Goal: Task Accomplishment & Management: Use online tool/utility

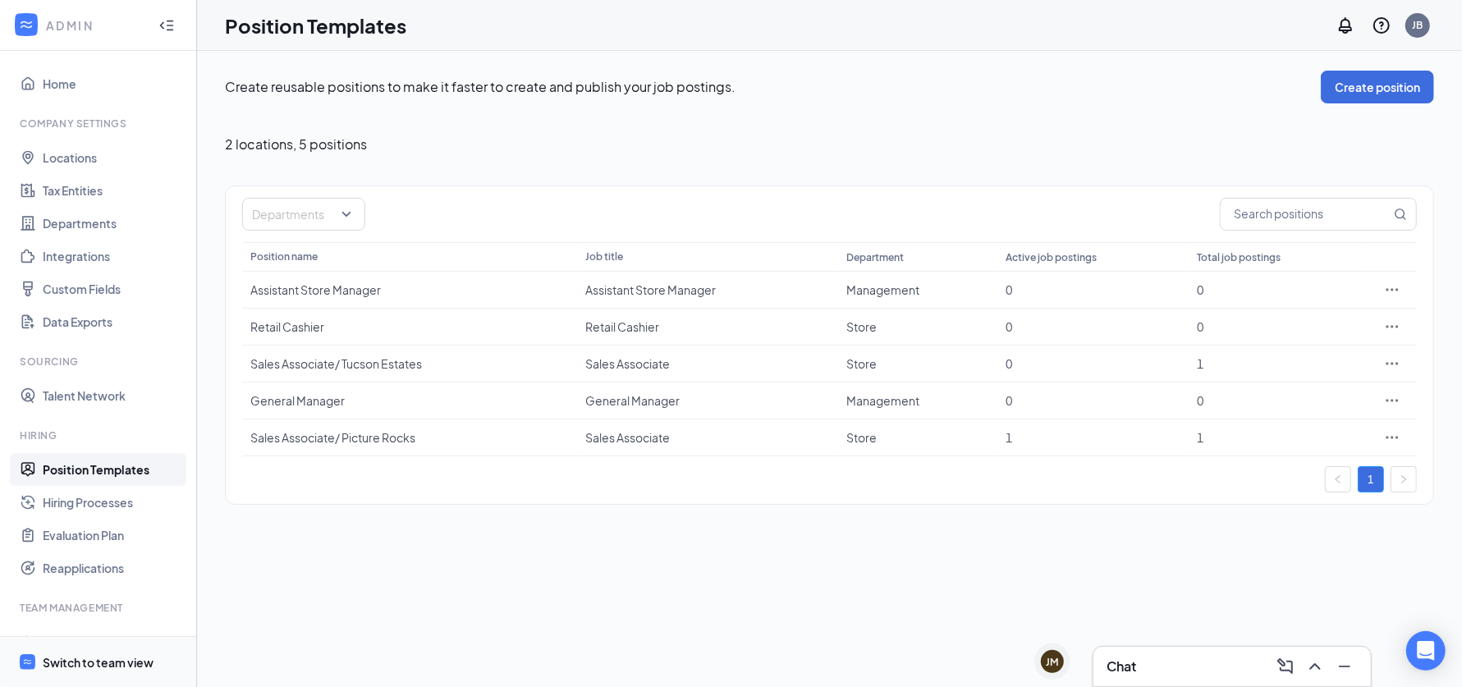
click at [116, 666] on div "Switch to team view" at bounding box center [98, 662] width 111 height 16
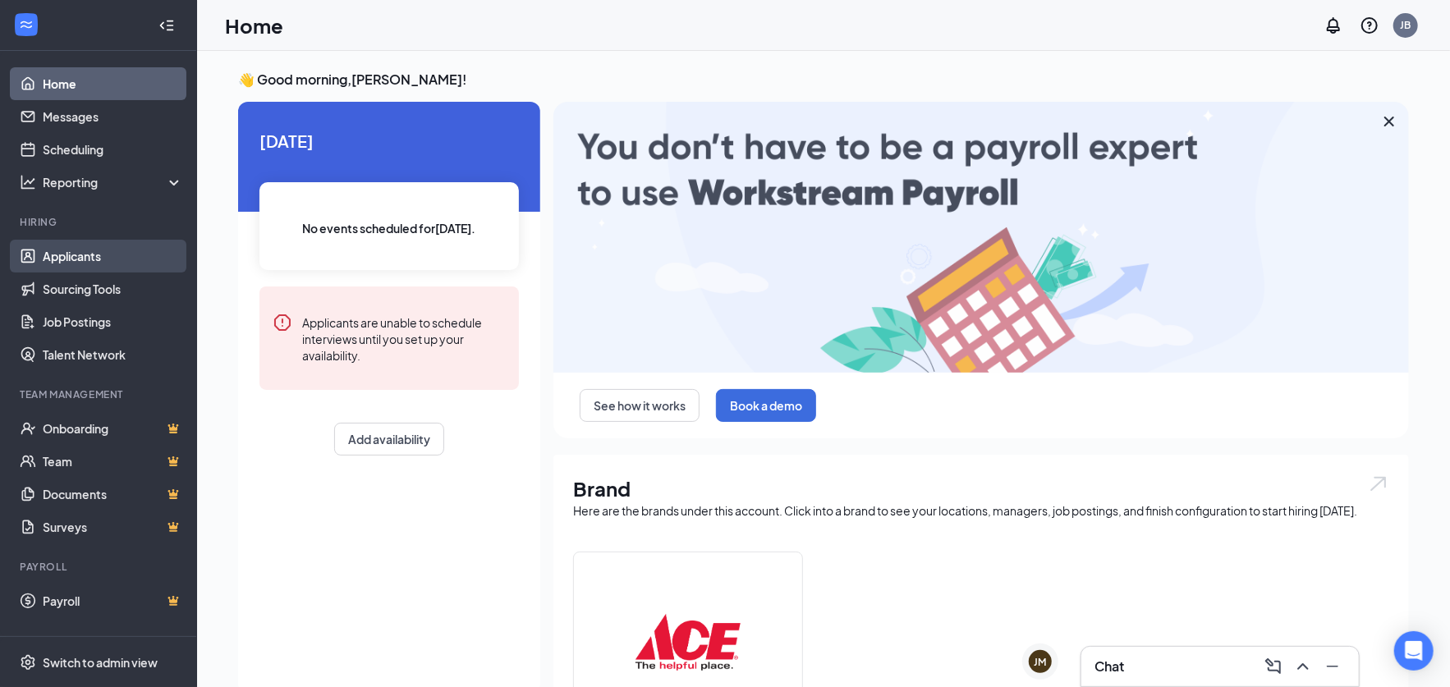
click at [74, 259] on link "Applicants" at bounding box center [113, 256] width 140 height 33
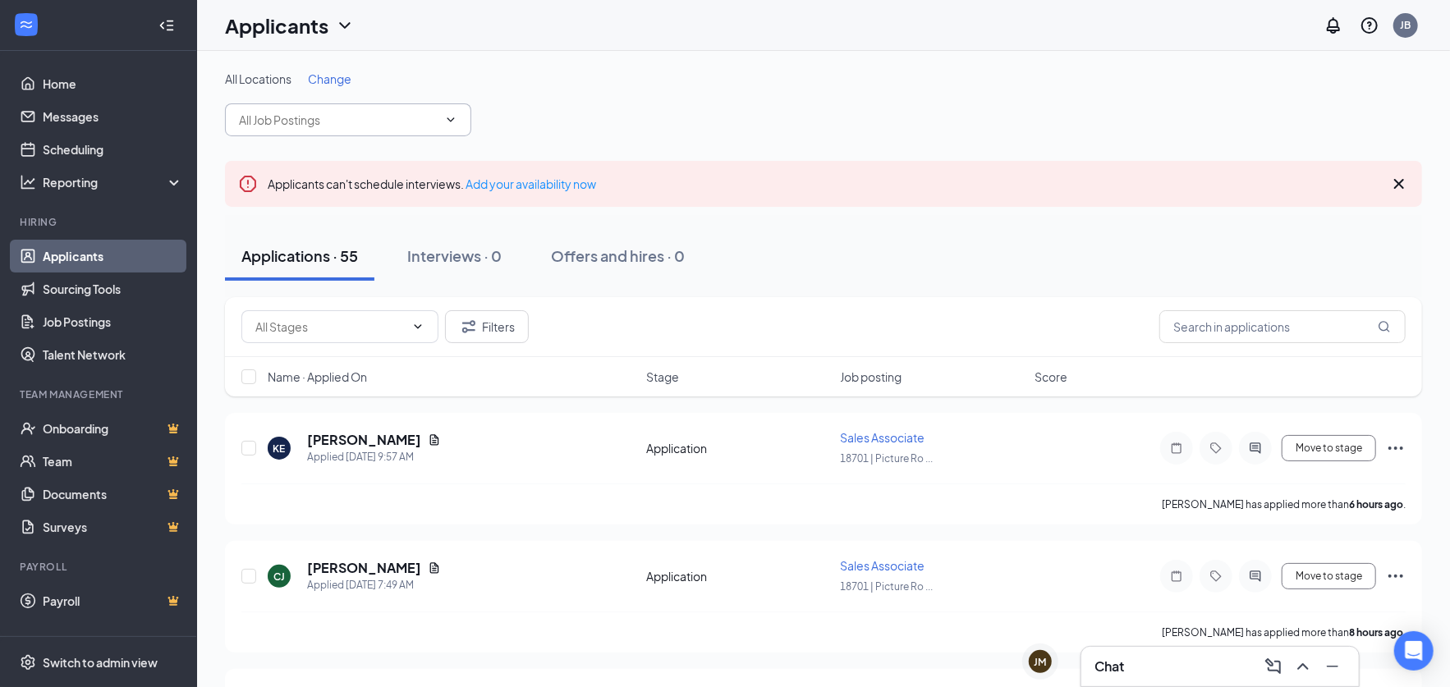
click at [300, 126] on input "text" at bounding box center [338, 120] width 199 height 18
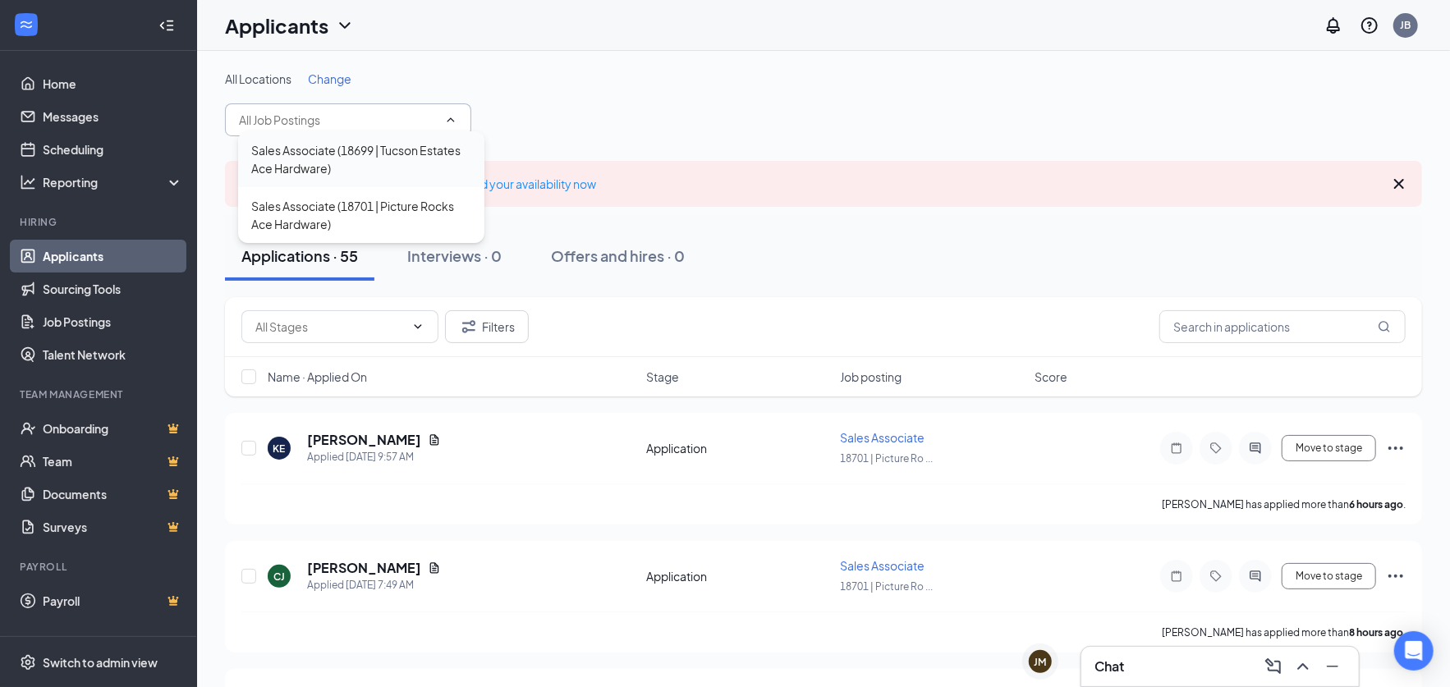
click at [343, 166] on div "Sales Associate (18699 | Tucson Estates Ace Hardware)" at bounding box center [361, 159] width 220 height 36
type input "Sales Associate (18699 | Tucson Estates Ace Hardware)"
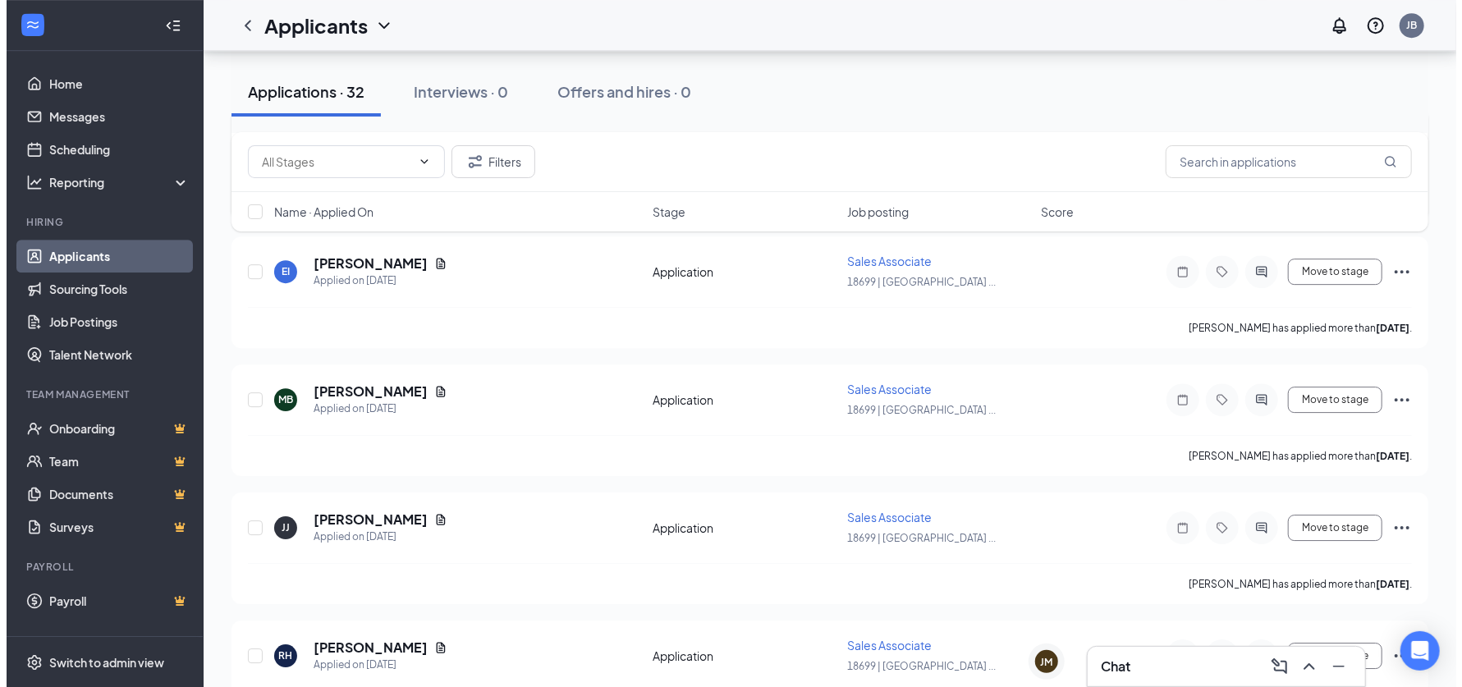
scroll to position [3201, 0]
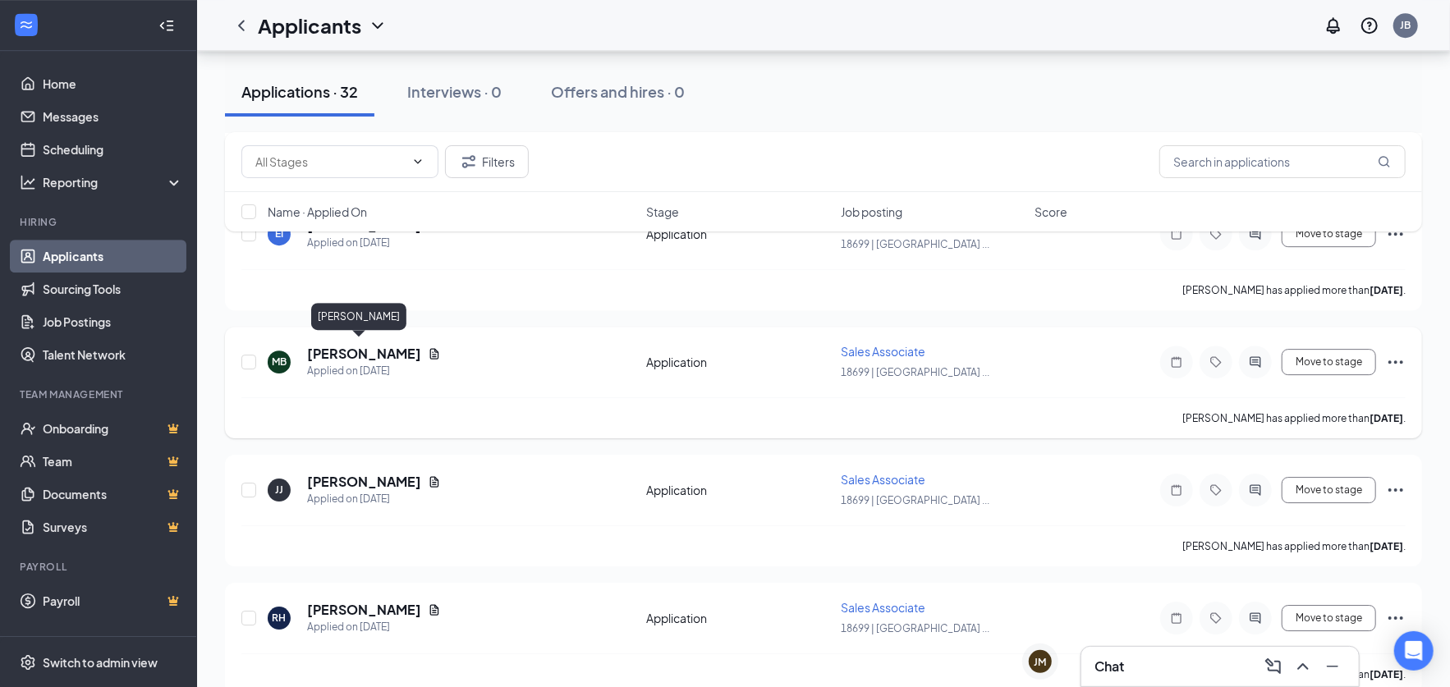
click at [364, 345] on h5 "[PERSON_NAME]" at bounding box center [364, 354] width 114 height 18
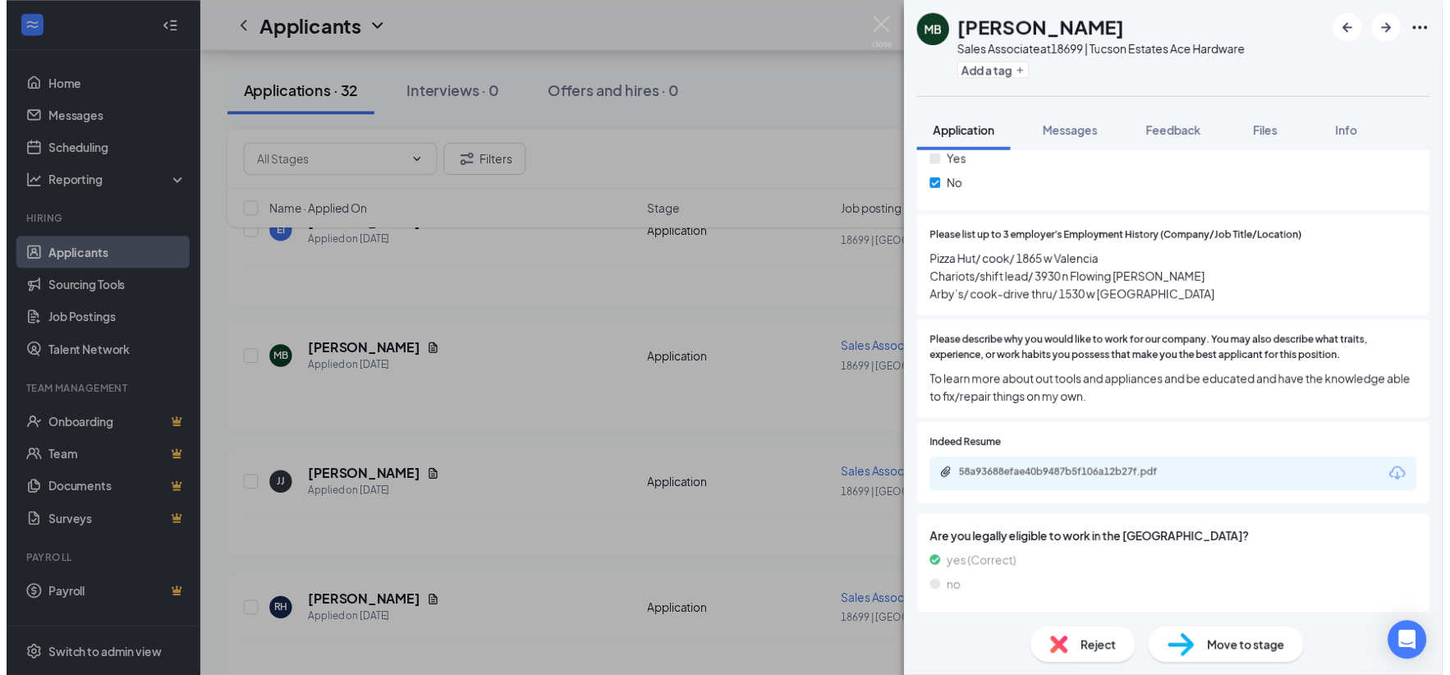
scroll to position [1066, 0]
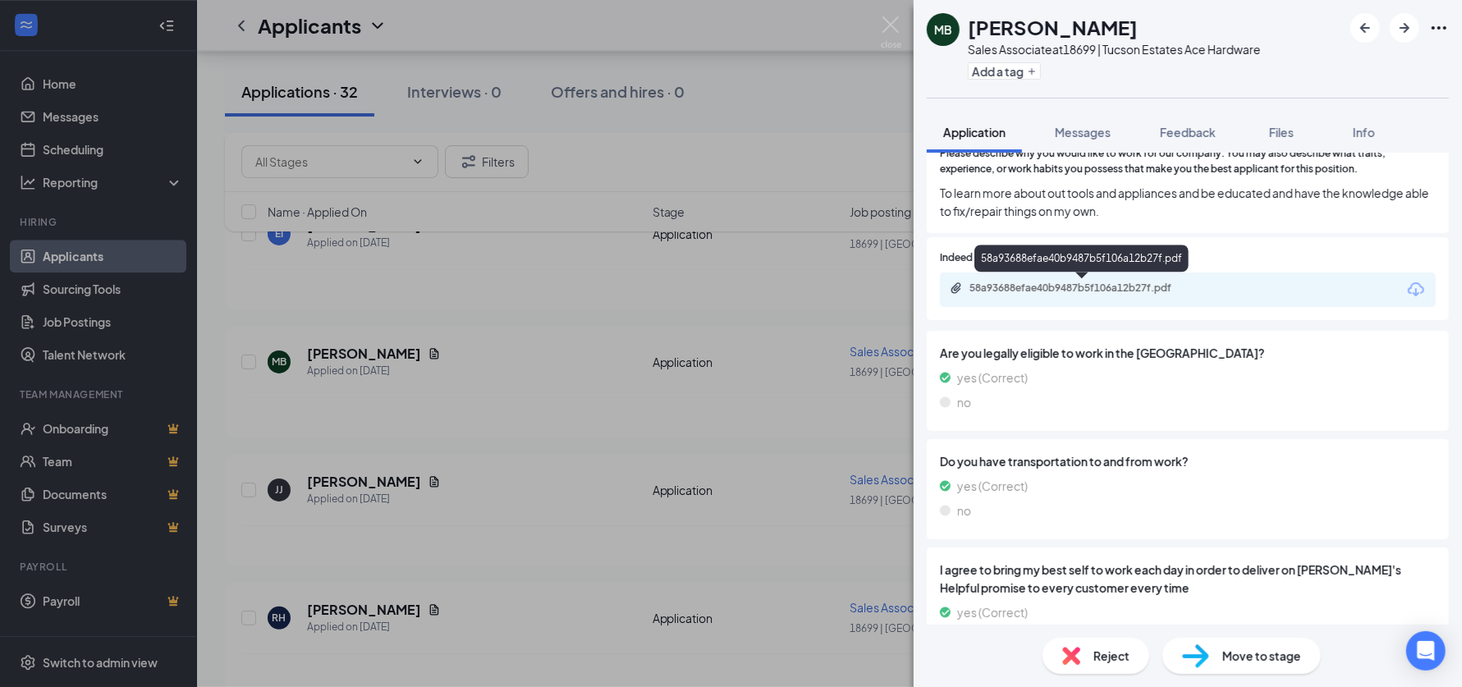
click at [1088, 282] on div "58a93688efae40b9487b5f106a12b27f.pdf" at bounding box center [1084, 288] width 230 height 13
click at [885, 21] on img at bounding box center [891, 32] width 21 height 32
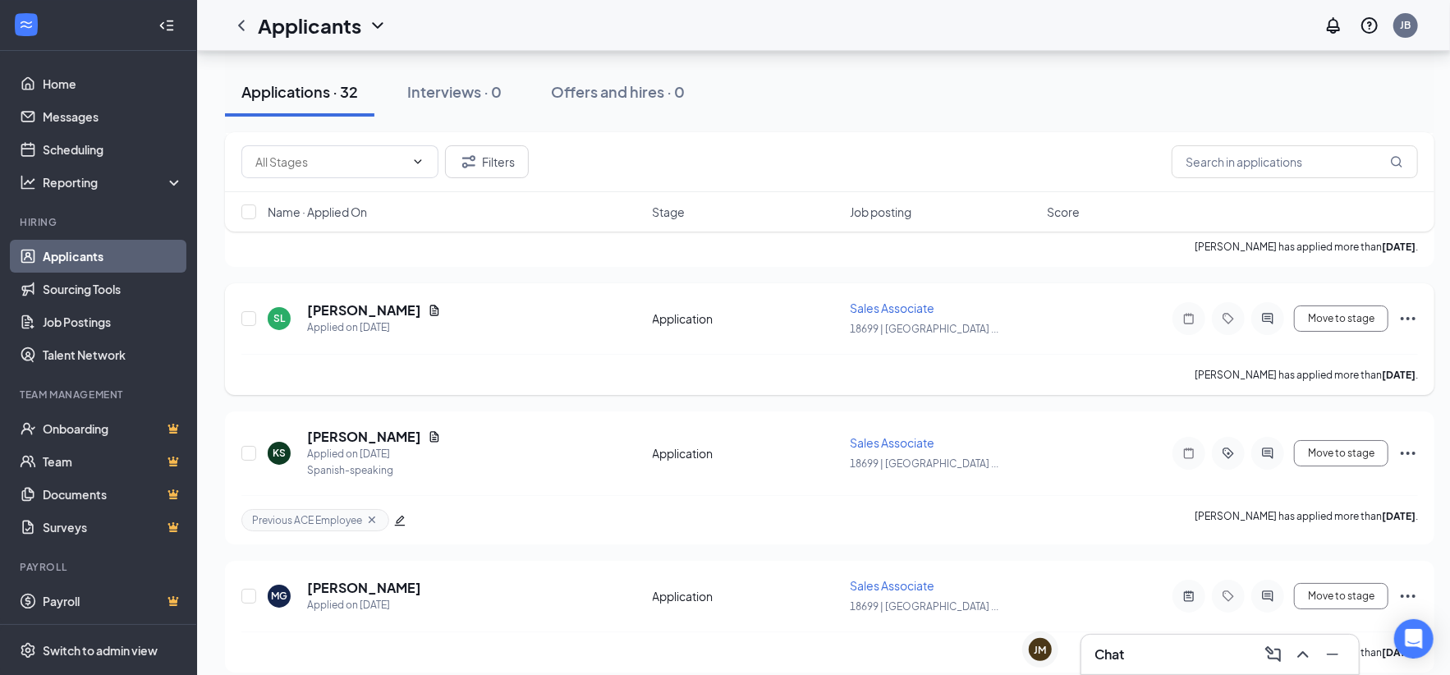
scroll to position [3902, 0]
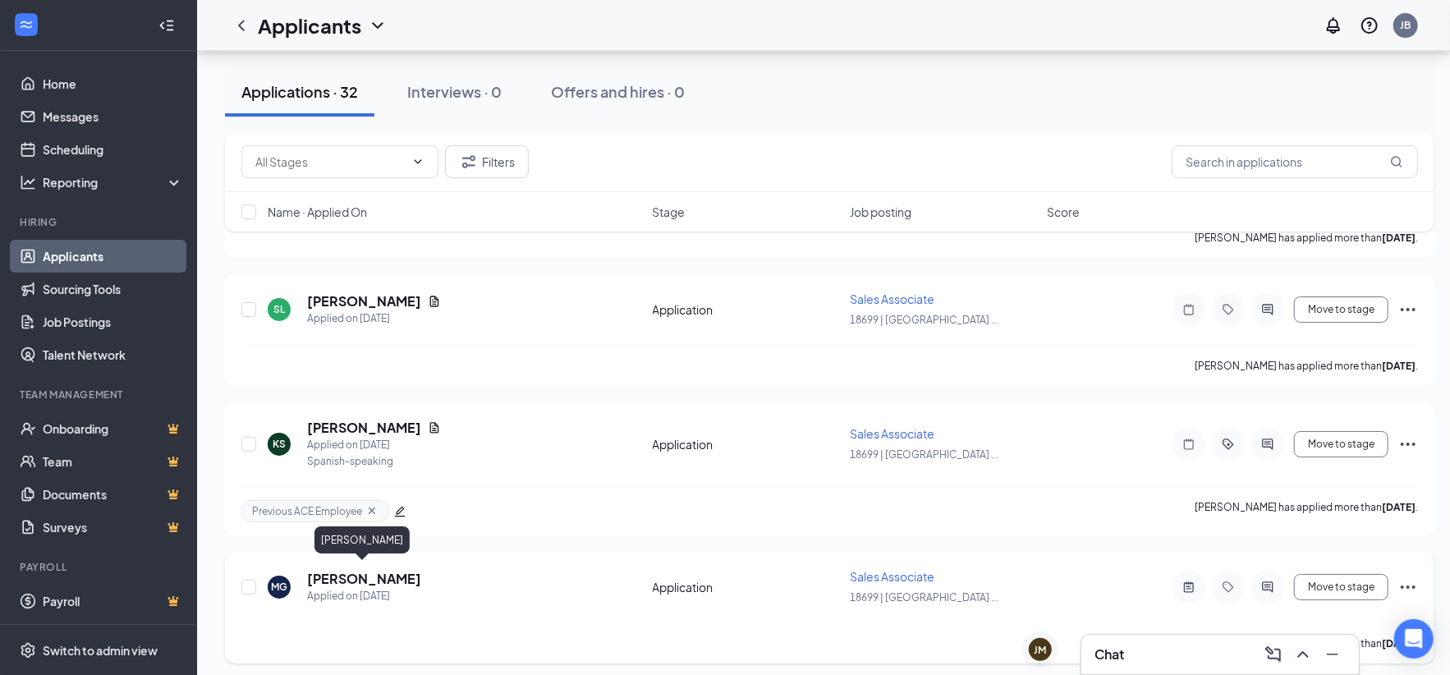
click at [401, 570] on h5 "[PERSON_NAME]" at bounding box center [364, 579] width 114 height 18
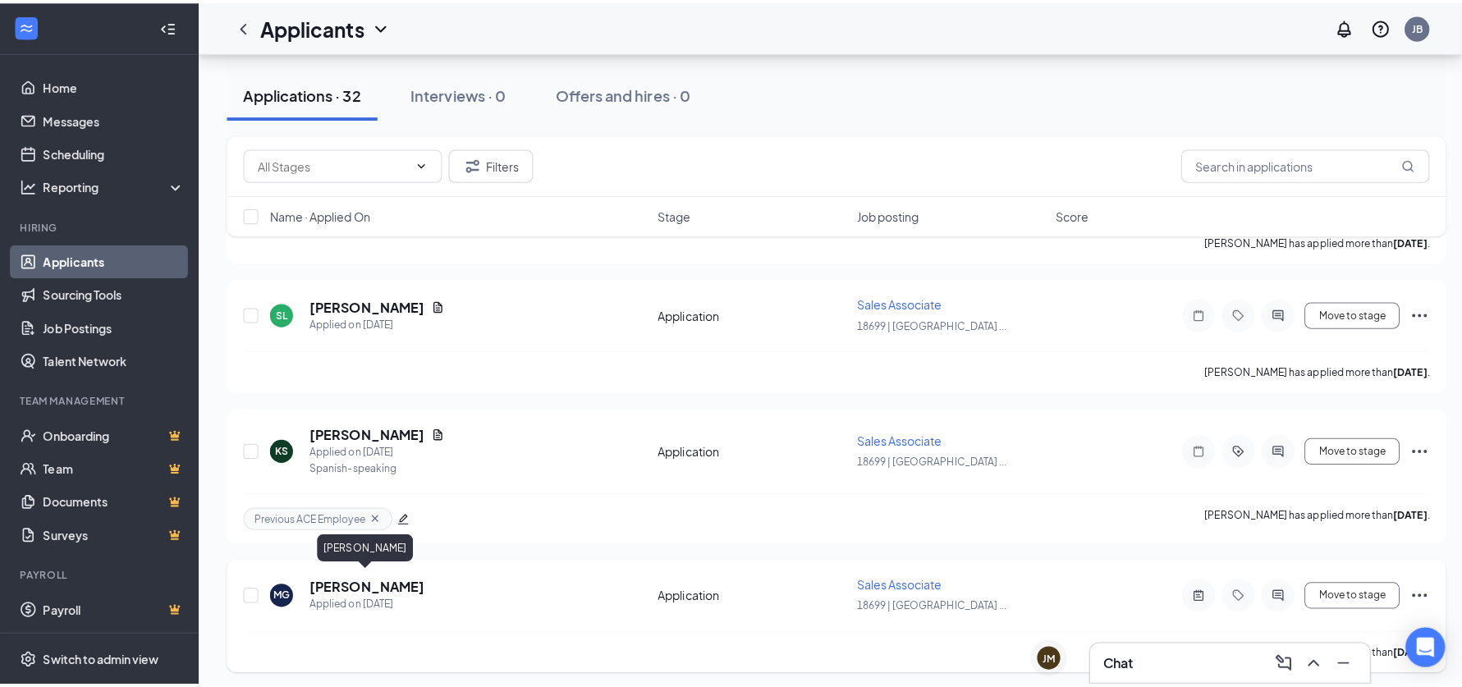
scroll to position [3889, 0]
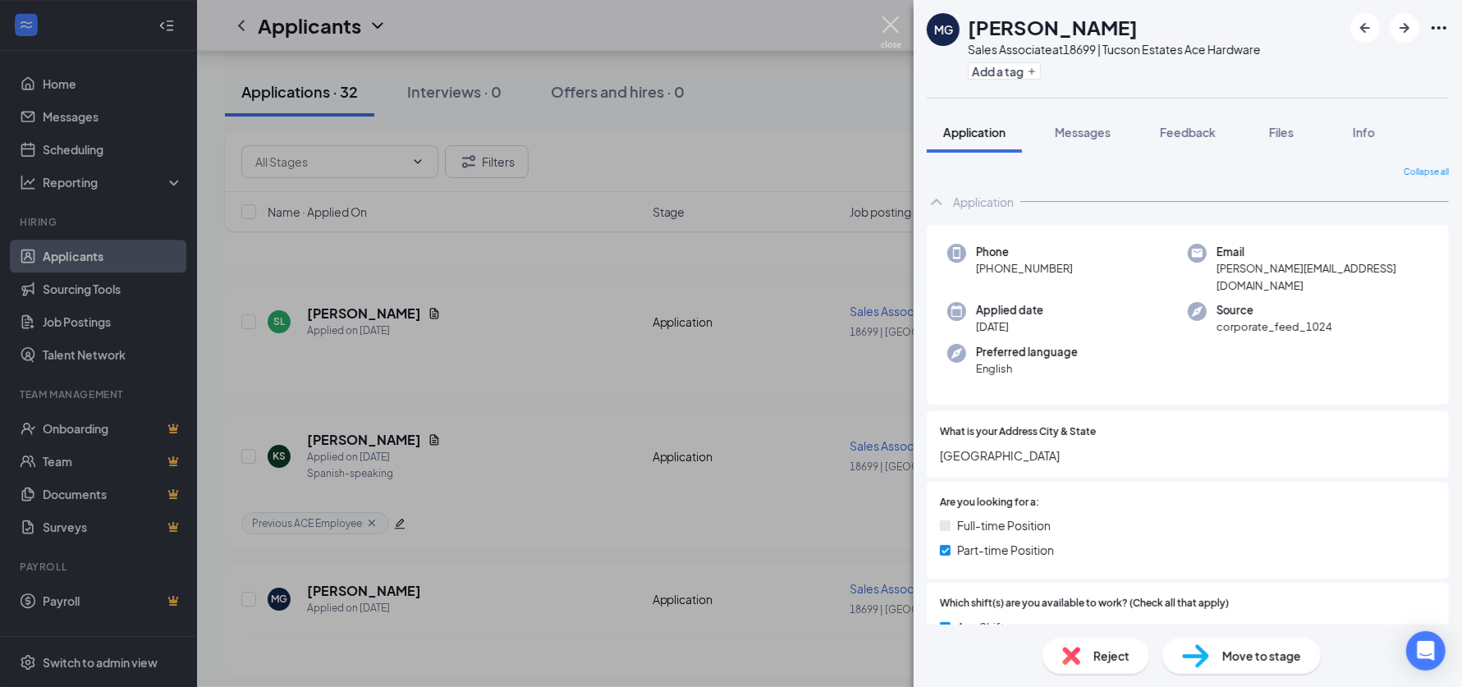
click at [898, 25] on img at bounding box center [891, 32] width 21 height 32
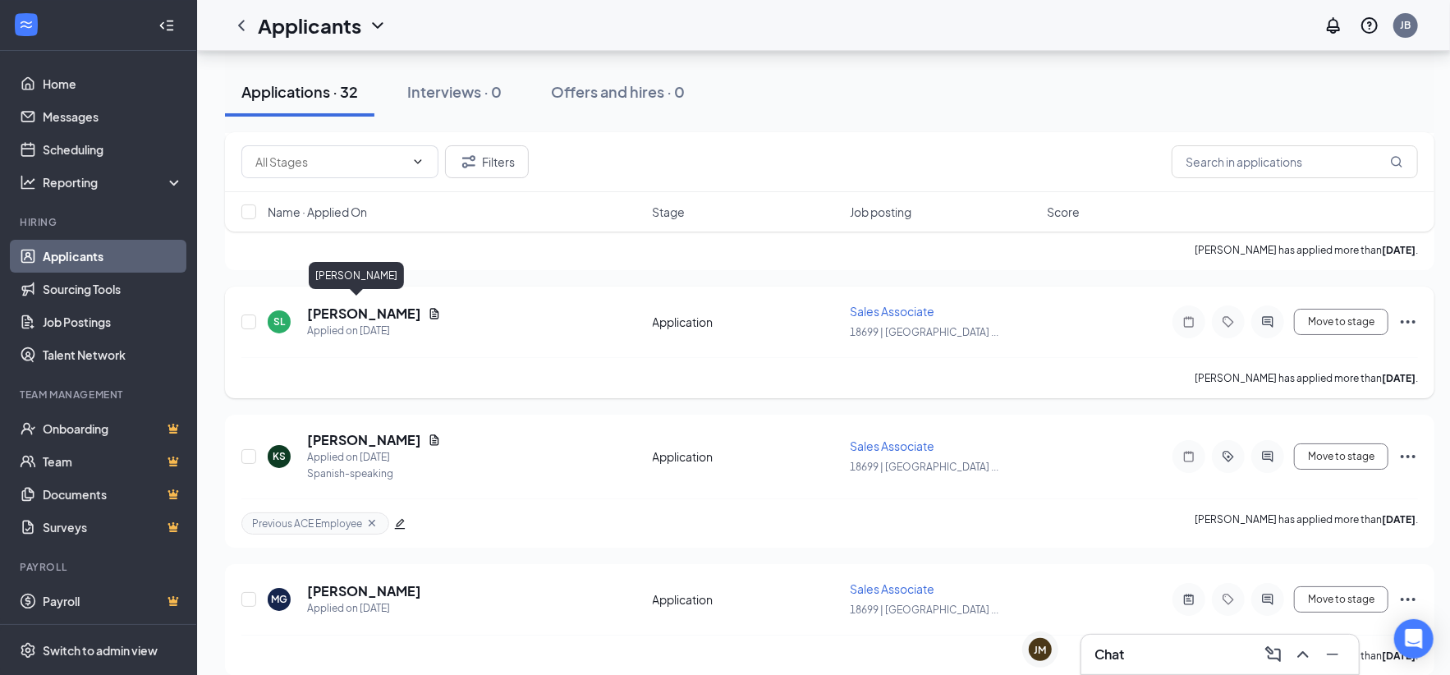
click at [343, 305] on h5 "[PERSON_NAME]" at bounding box center [364, 314] width 114 height 18
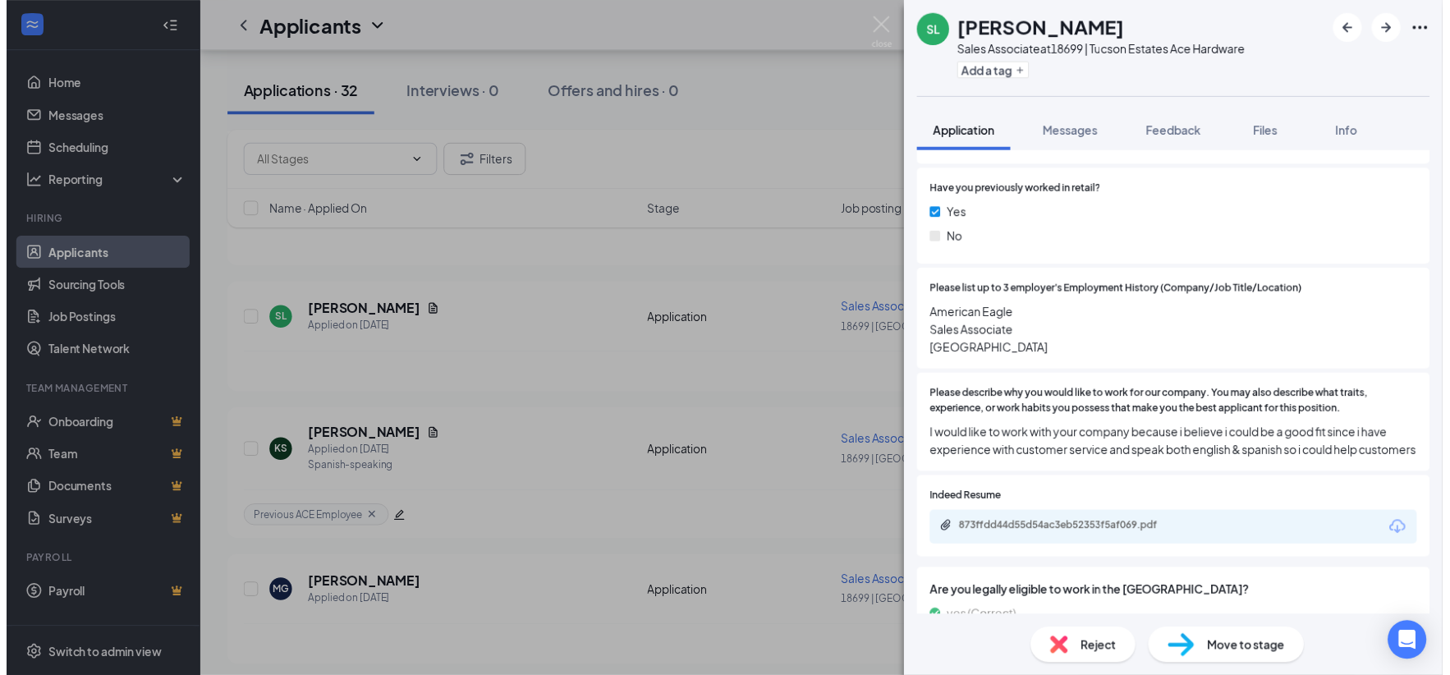
scroll to position [903, 0]
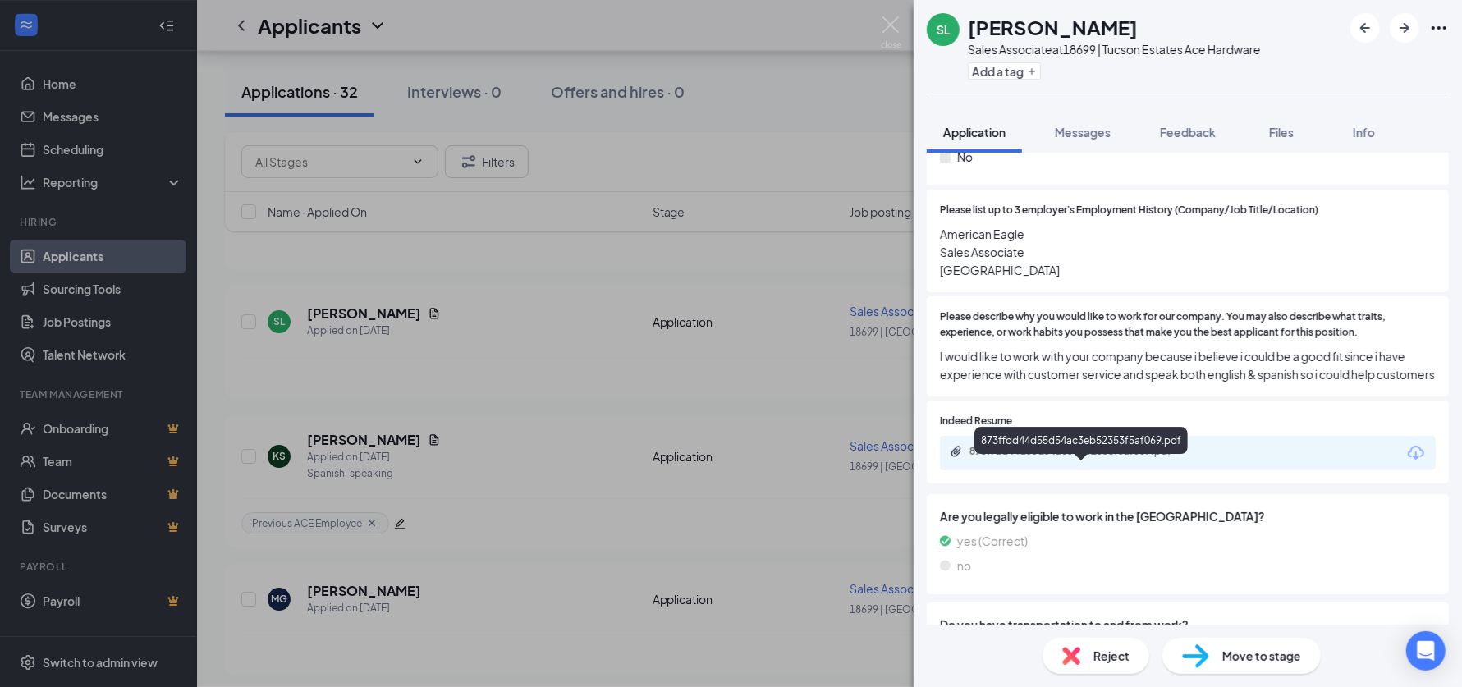
click at [1066, 458] on div "873ffdd44d55d54ac3eb52353f5af069.pdf" at bounding box center [1084, 451] width 230 height 13
click at [890, 30] on img at bounding box center [891, 32] width 21 height 32
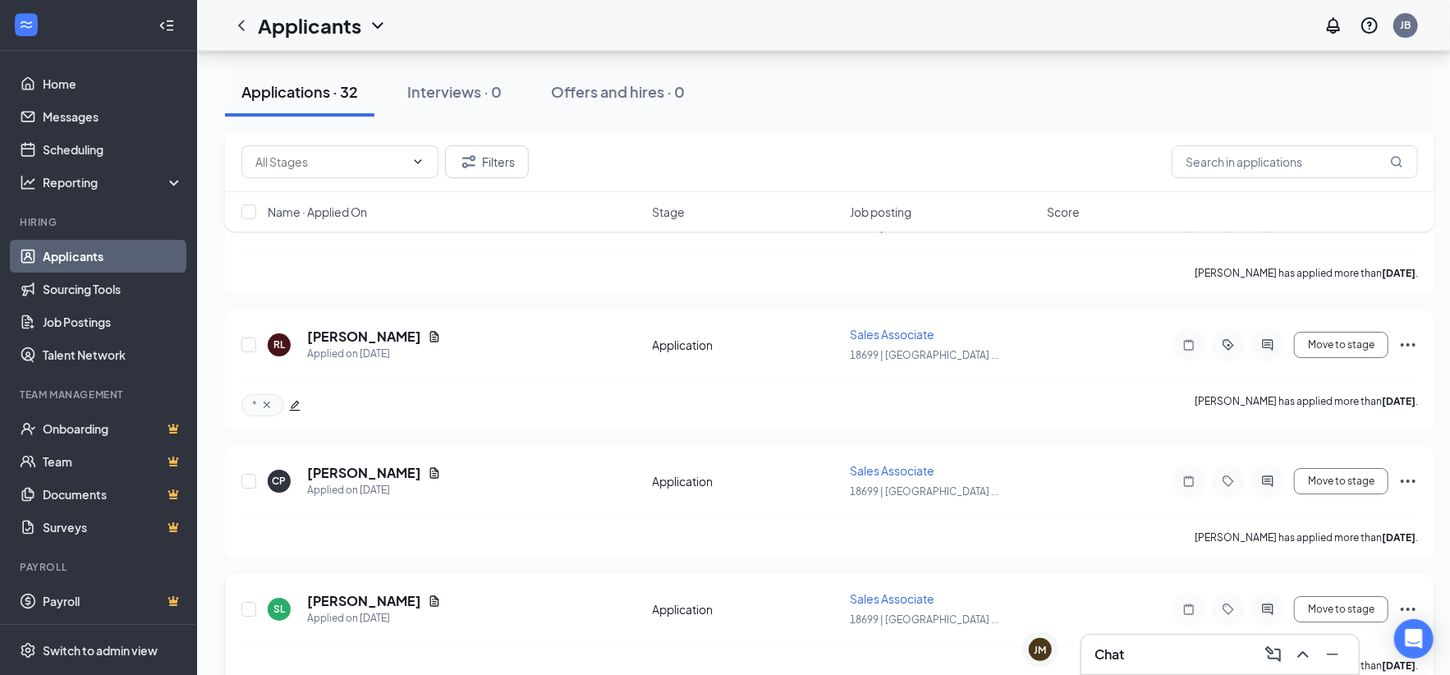
scroll to position [3573, 0]
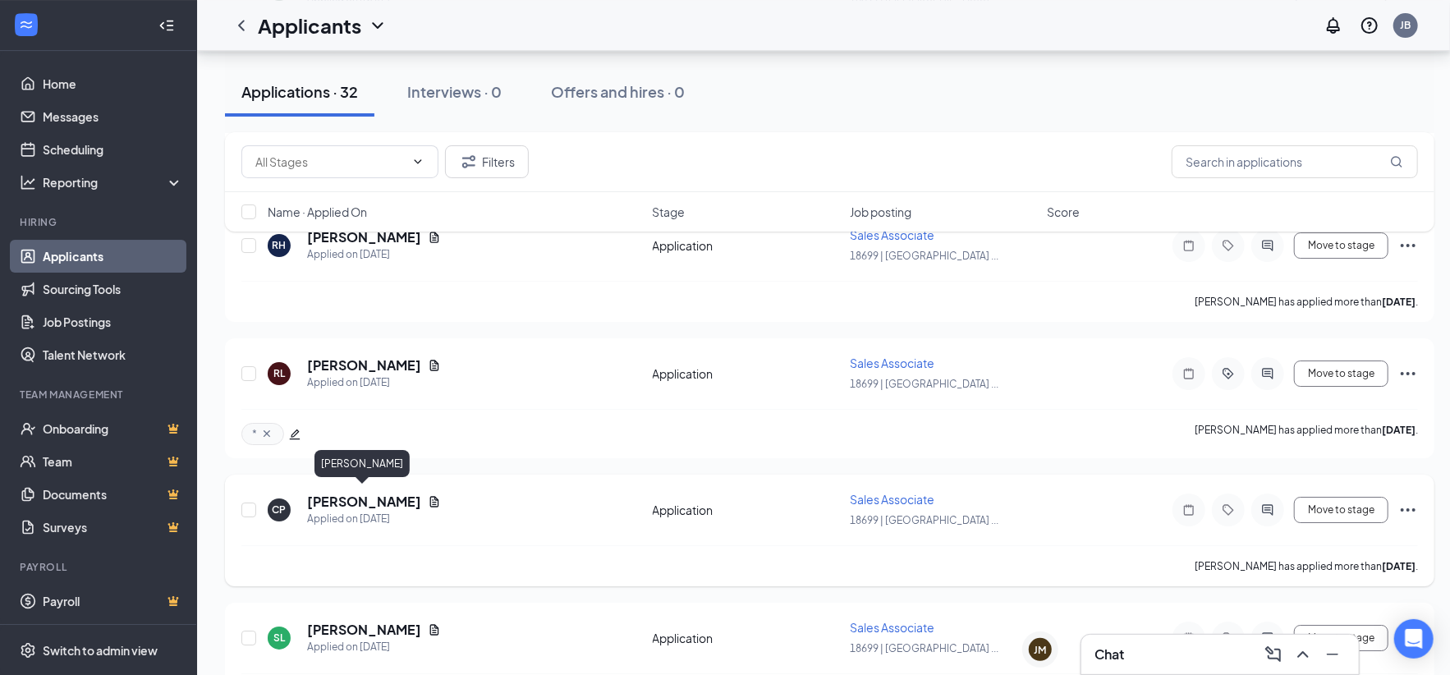
click at [384, 493] on h5 "[PERSON_NAME]" at bounding box center [364, 502] width 114 height 18
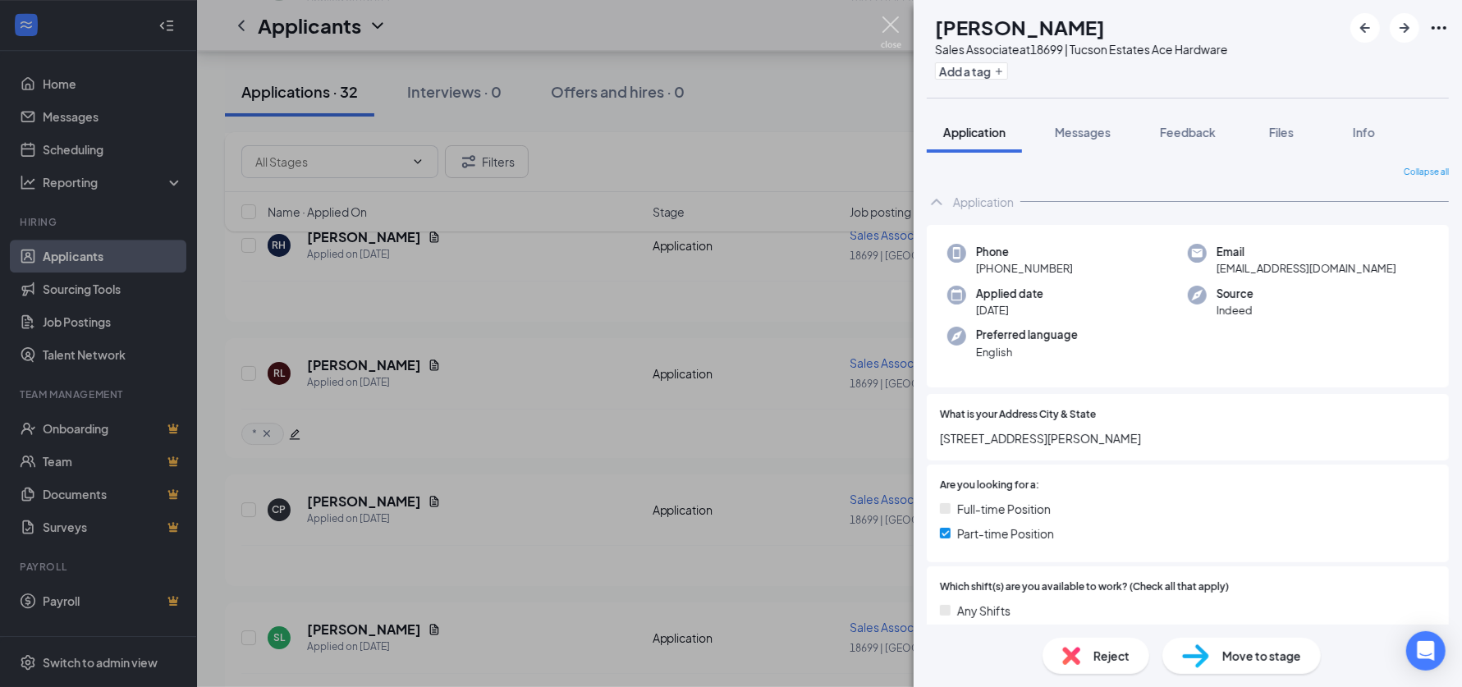
click at [887, 27] on img at bounding box center [891, 32] width 21 height 32
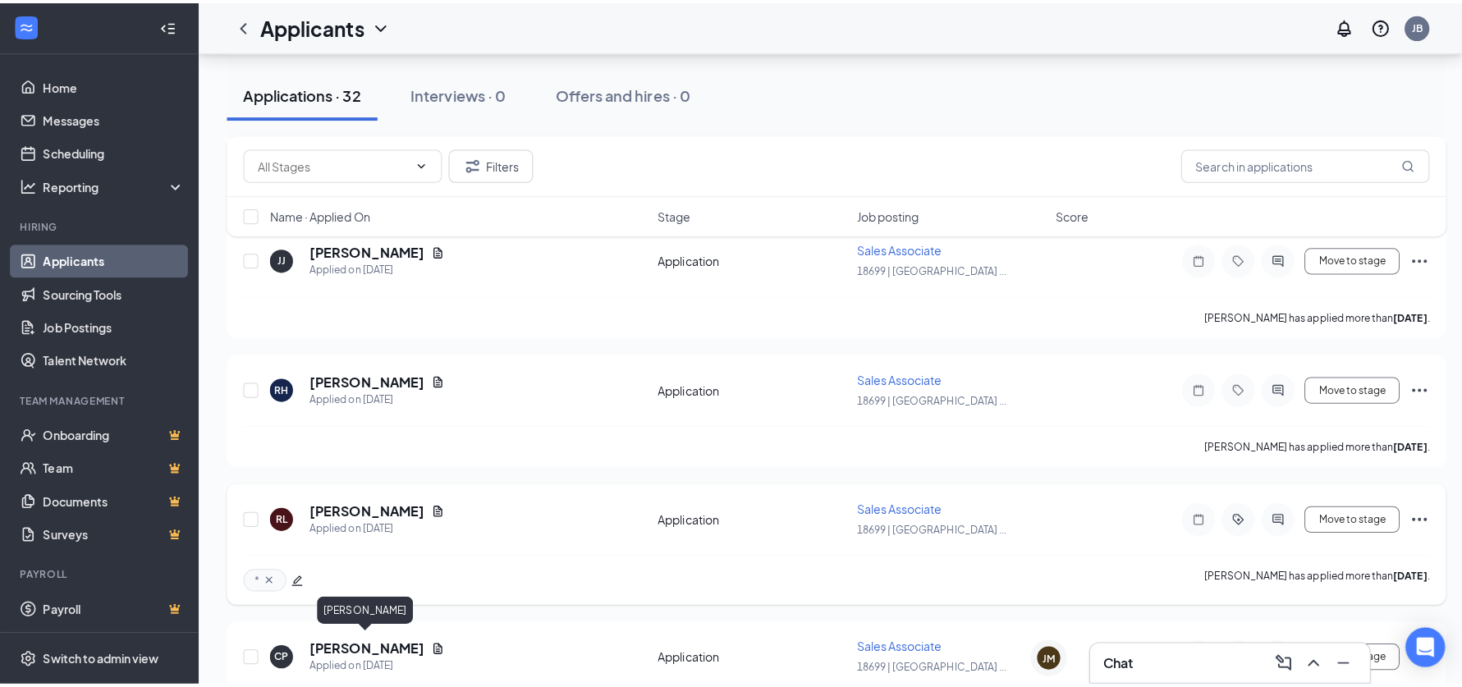
scroll to position [3409, 0]
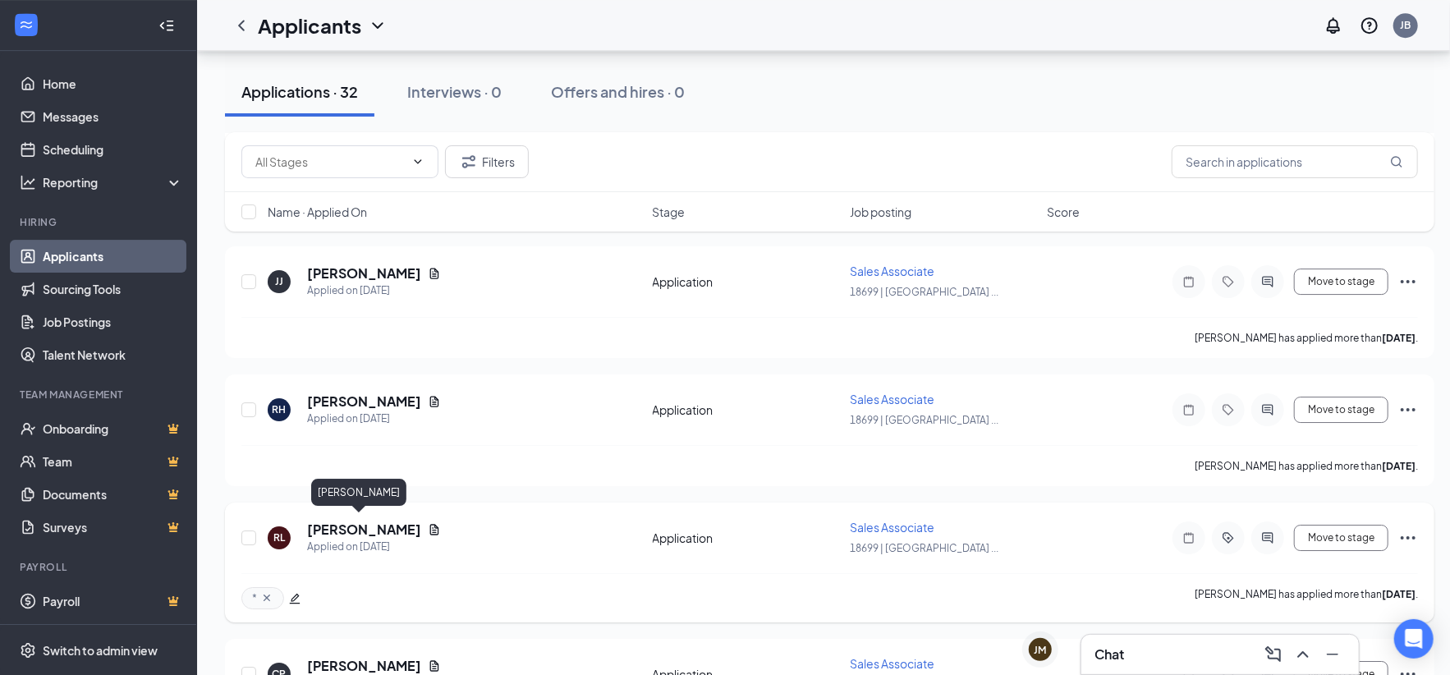
click at [366, 525] on h5 "[PERSON_NAME]" at bounding box center [364, 529] width 114 height 18
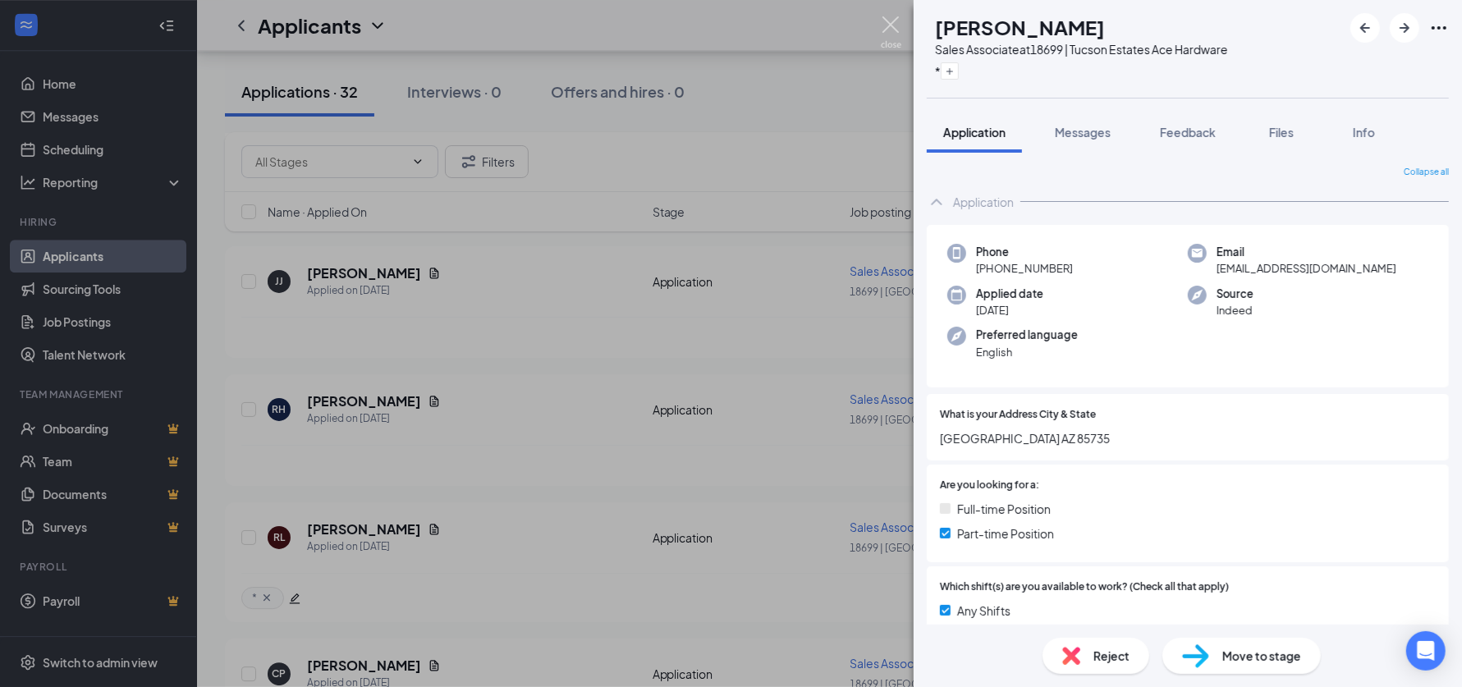
click at [893, 21] on img at bounding box center [891, 32] width 21 height 32
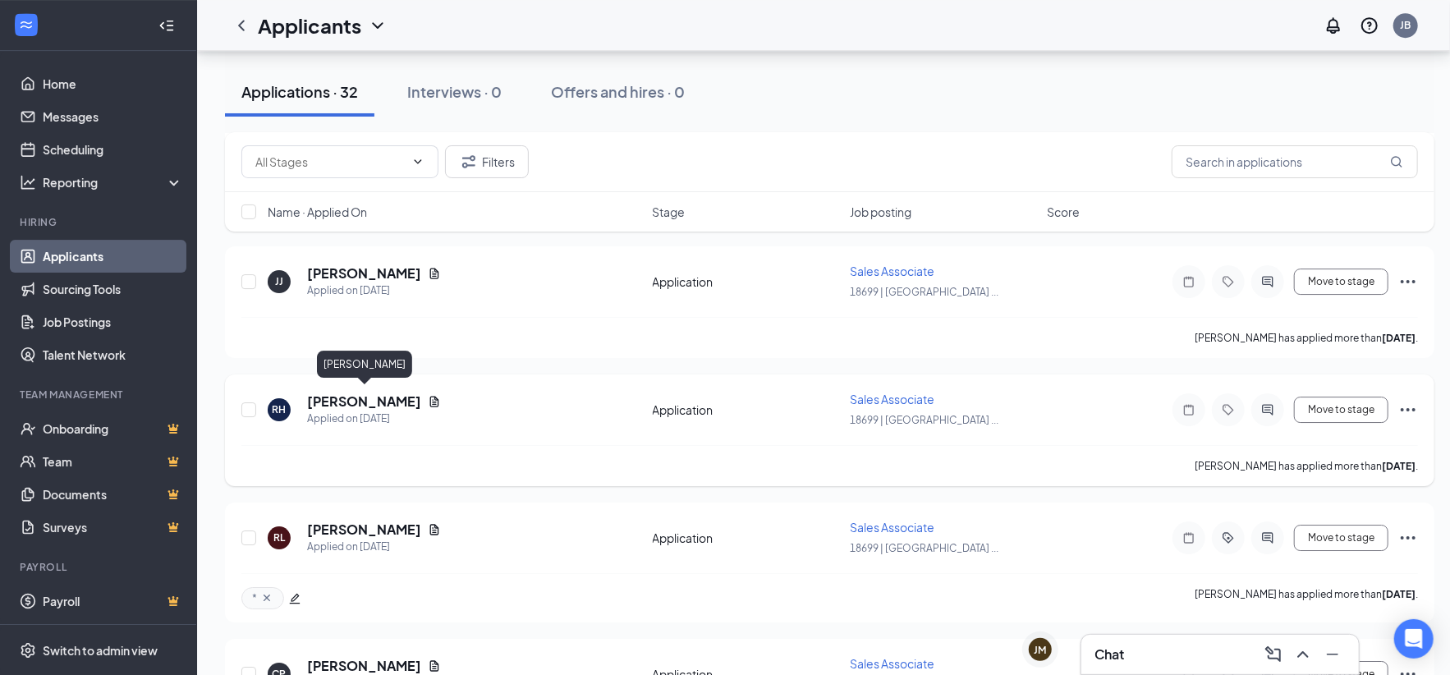
click at [367, 397] on h5 "[PERSON_NAME]" at bounding box center [364, 401] width 114 height 18
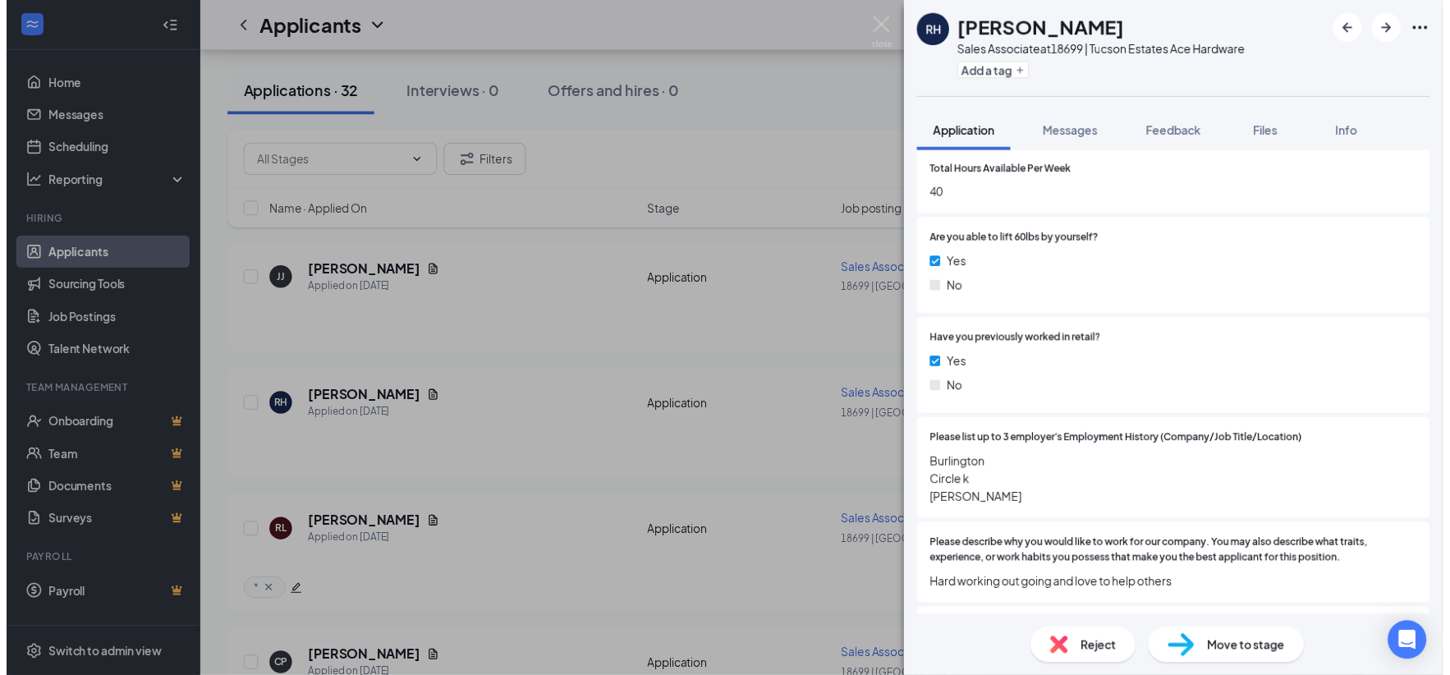
scroll to position [738, 0]
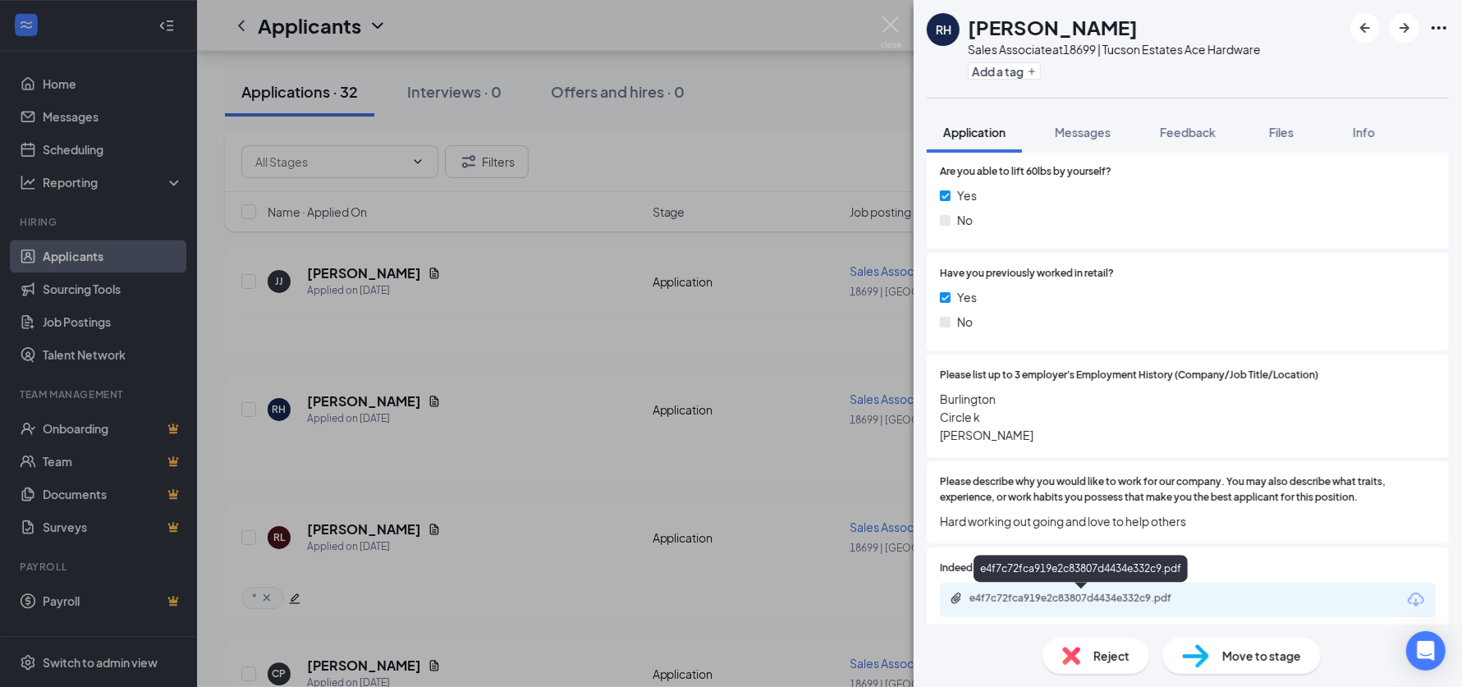
click at [1041, 592] on div "e4f7c72fca919e2c83807d4434e332c9.pdf" at bounding box center [1084, 598] width 230 height 13
click at [884, 22] on img at bounding box center [891, 32] width 21 height 32
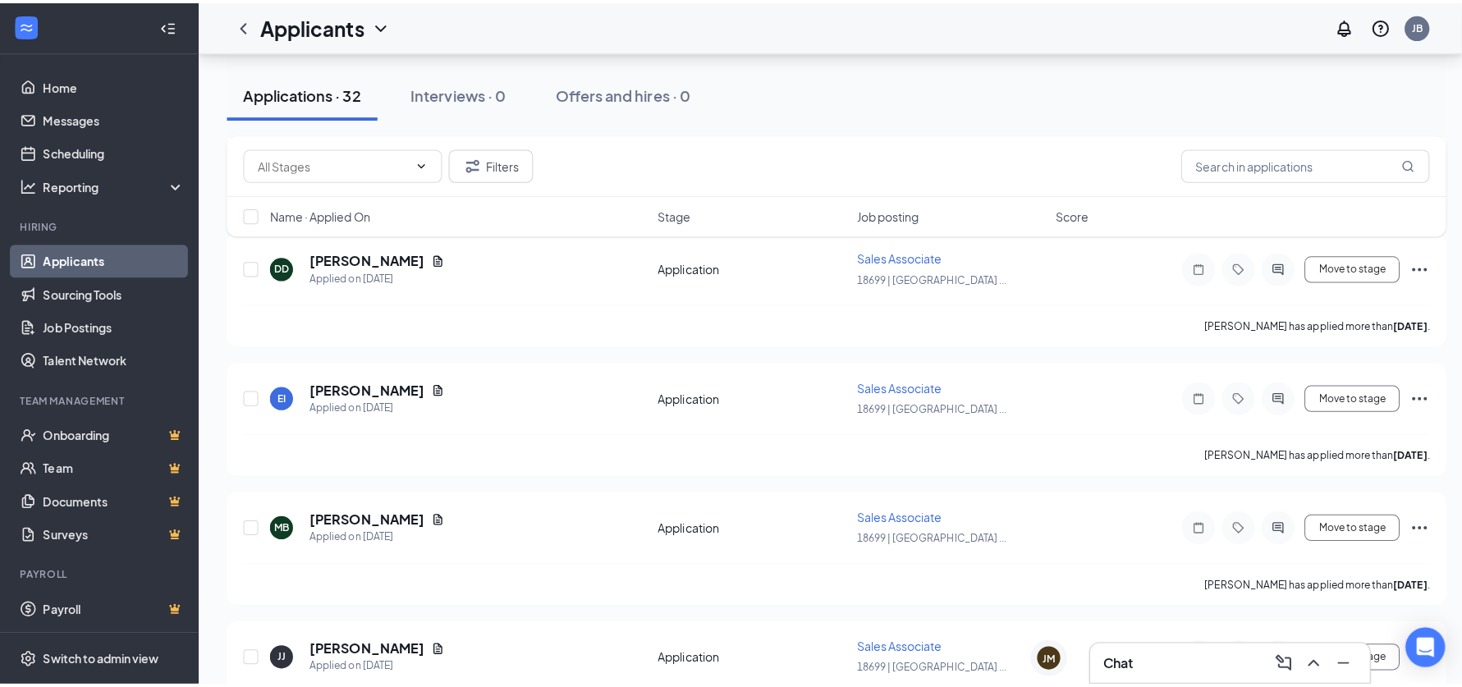
scroll to position [2999, 0]
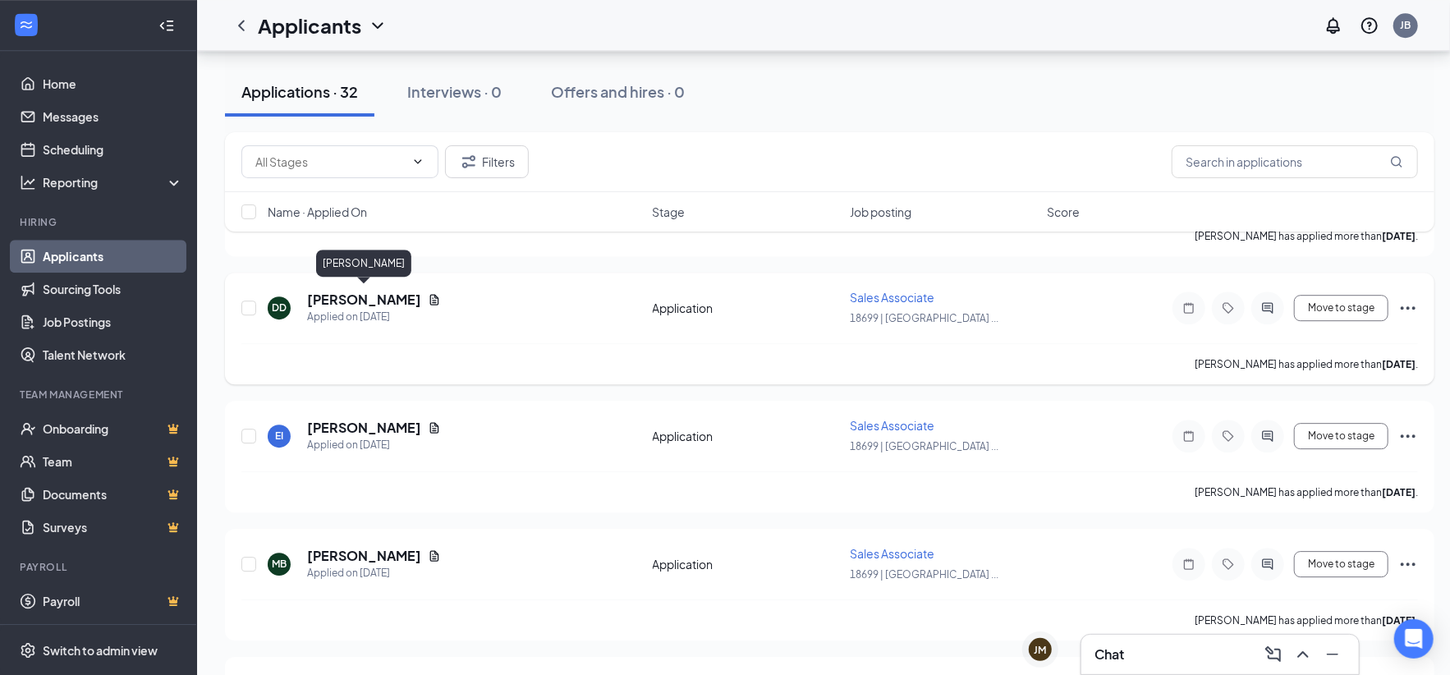
click at [369, 291] on h5 "[PERSON_NAME]" at bounding box center [364, 300] width 114 height 18
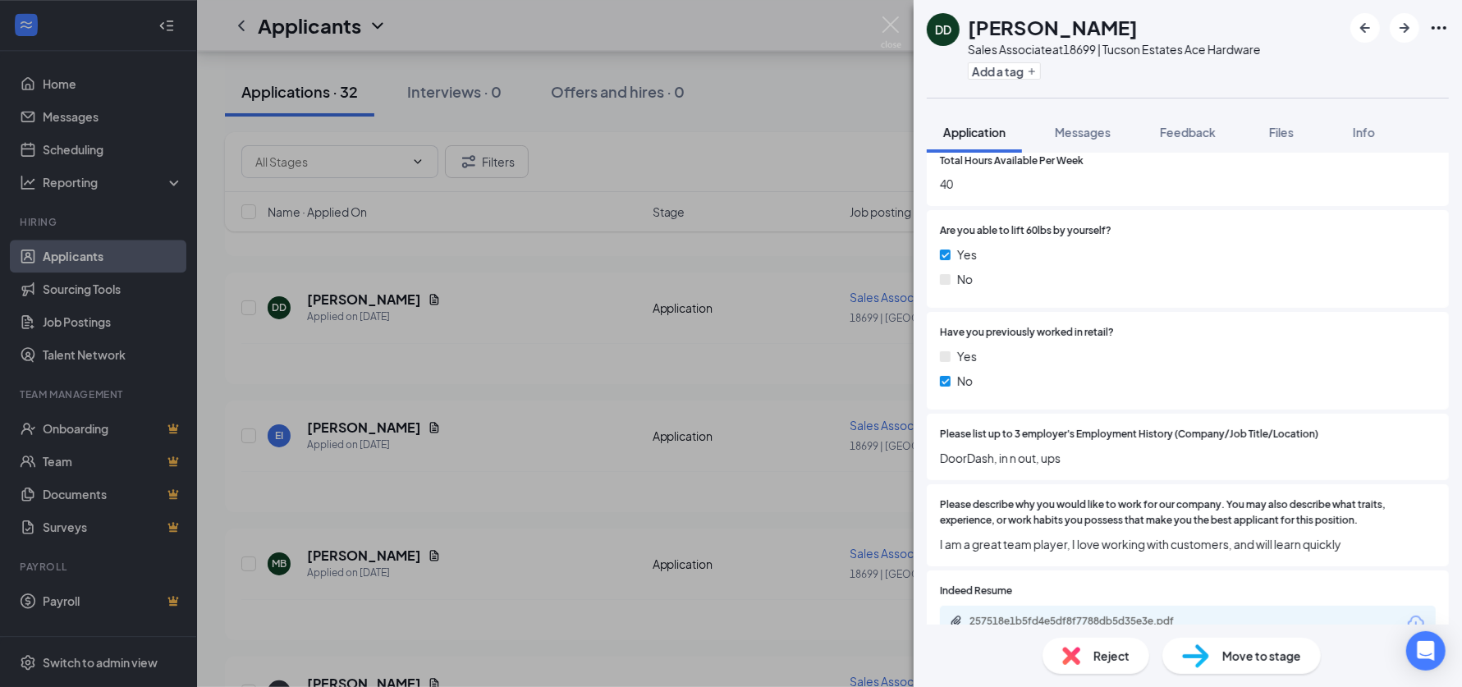
scroll to position [820, 0]
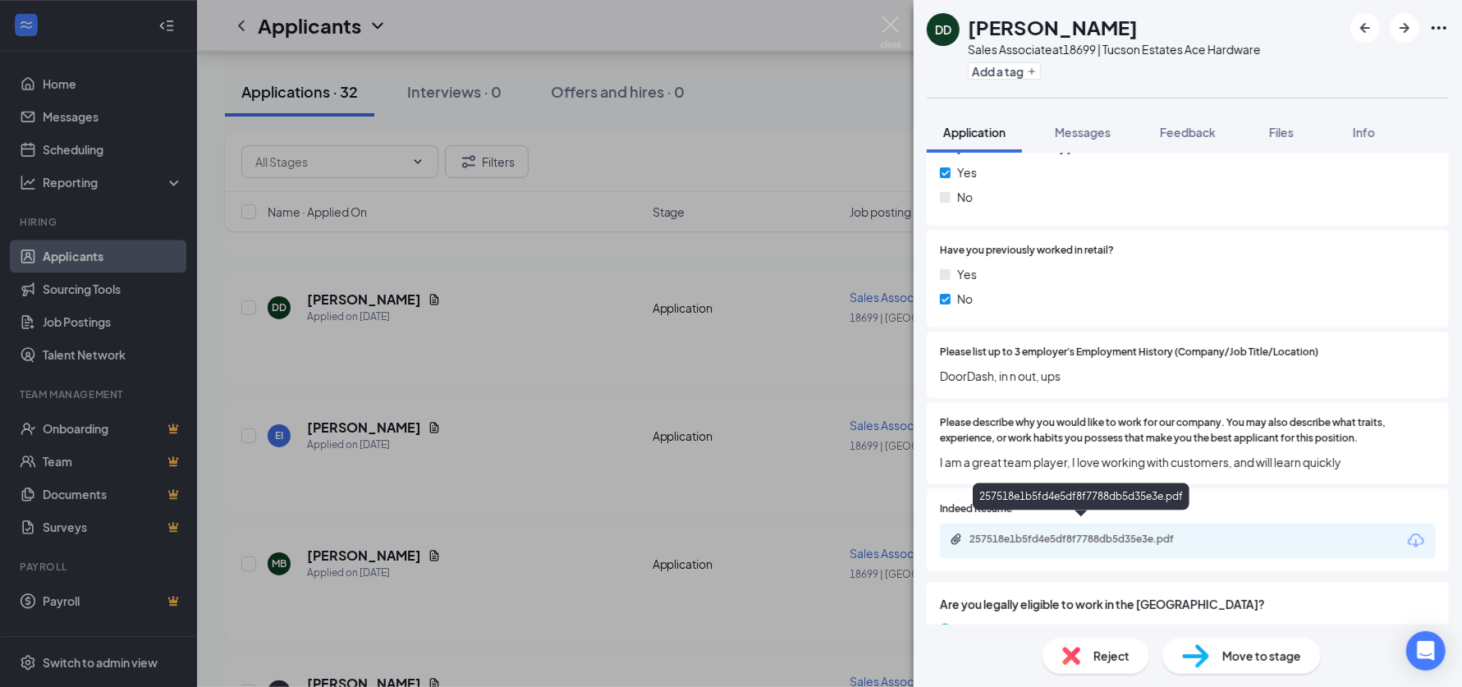
click at [1081, 533] on div "257518e1b5fd4e5df8f7788db5d35e3e.pdf" at bounding box center [1084, 539] width 230 height 13
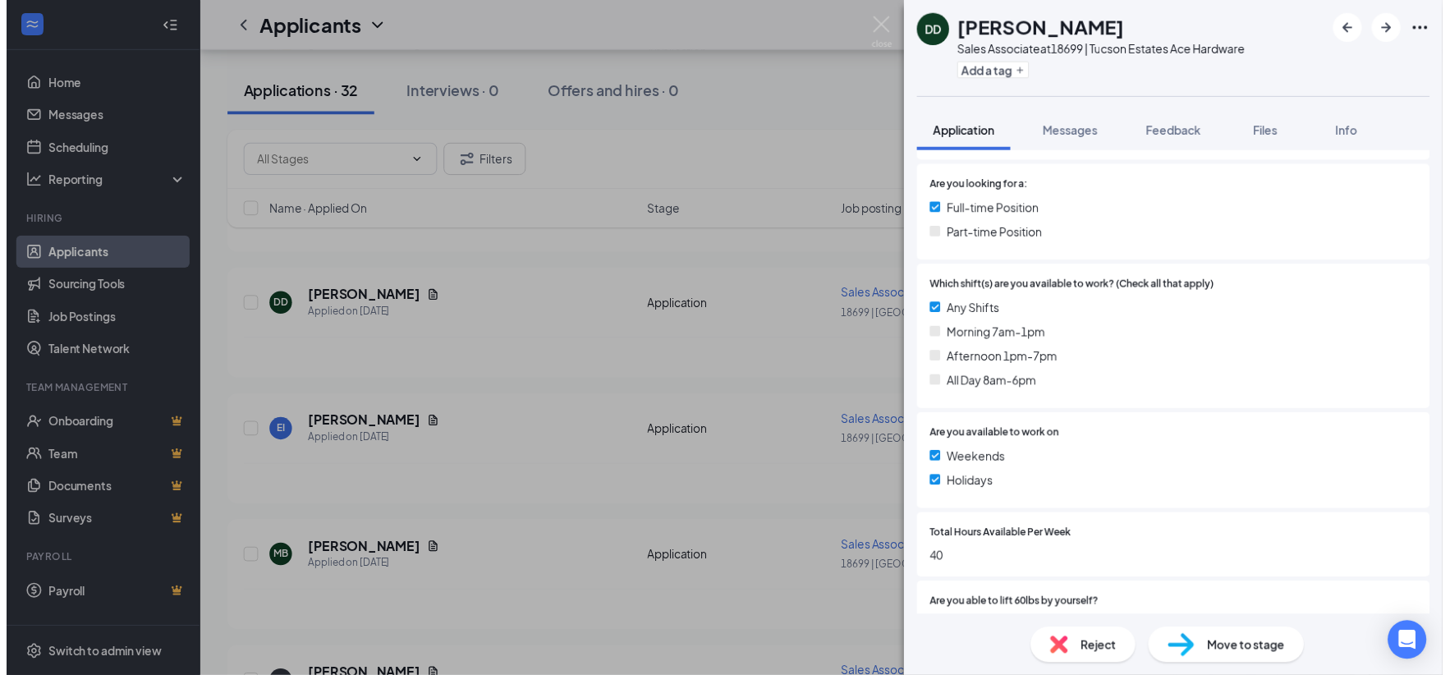
scroll to position [328, 0]
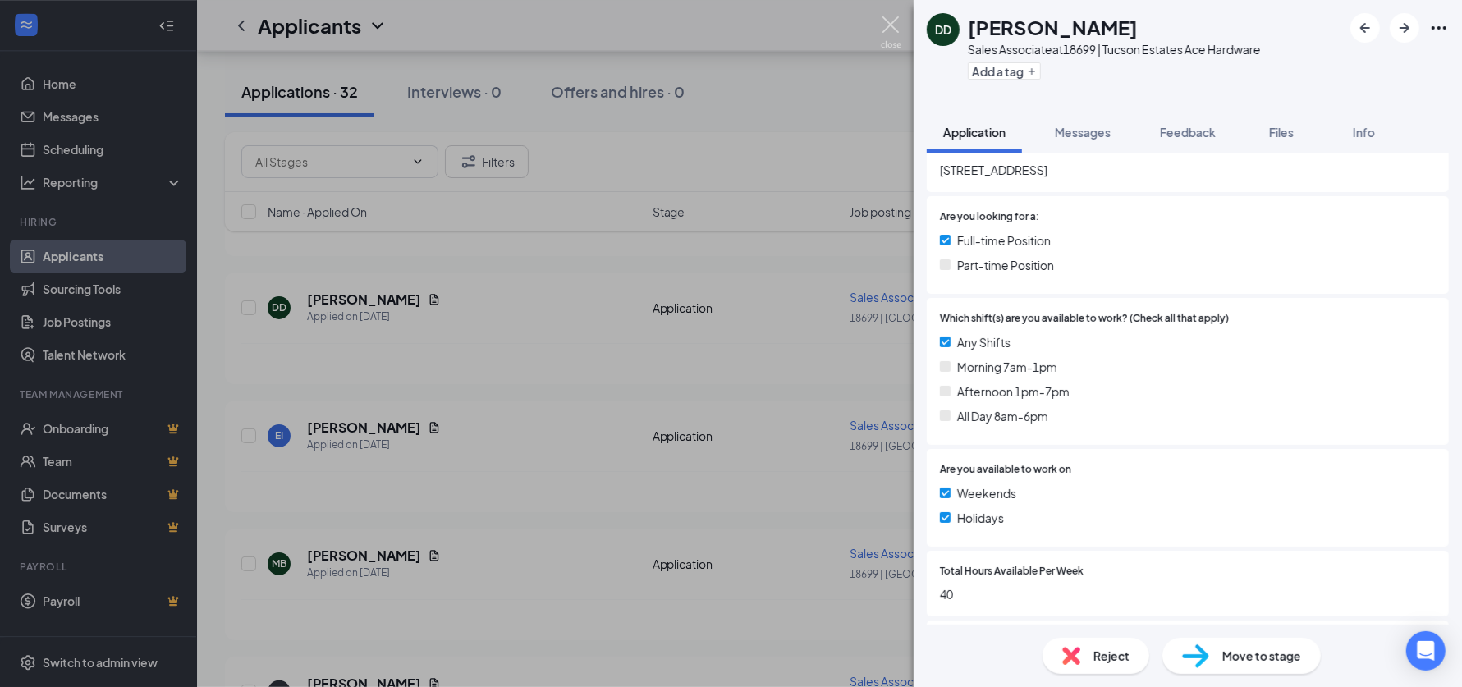
click at [890, 25] on img at bounding box center [891, 32] width 21 height 32
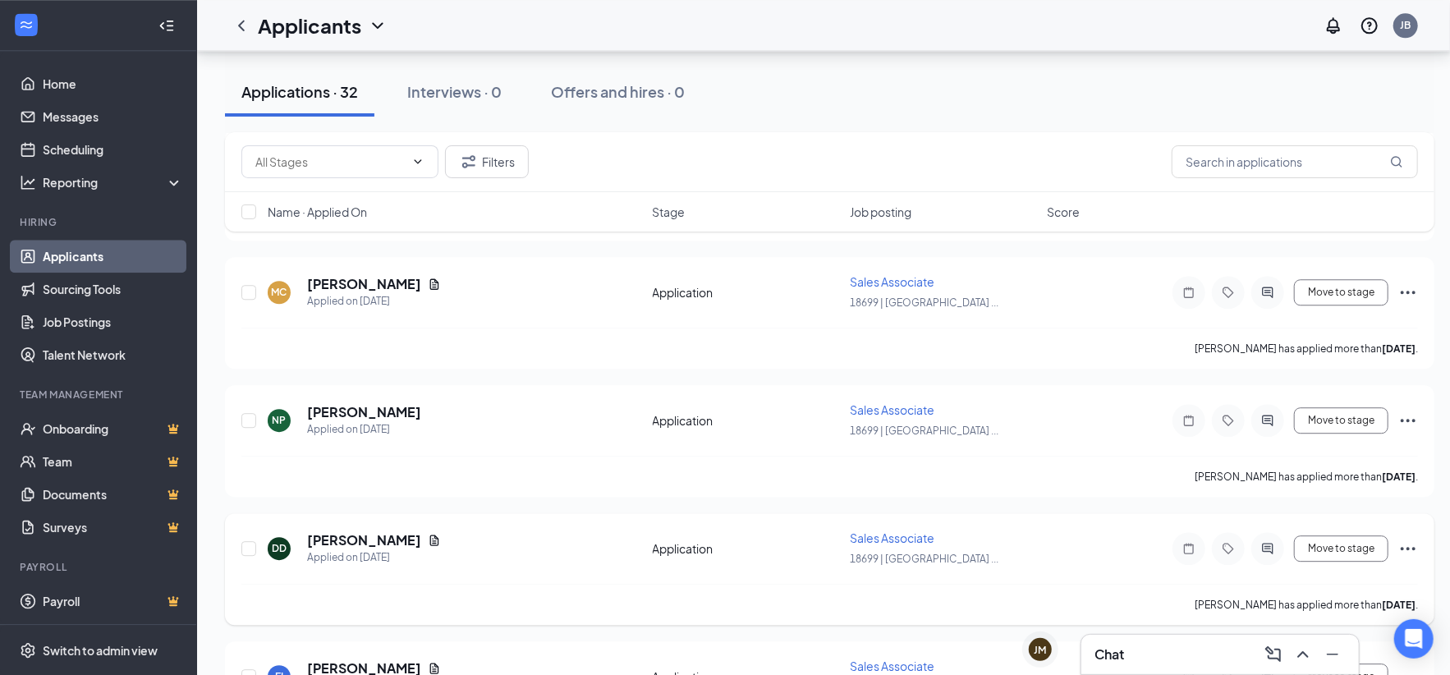
scroll to position [2752, 0]
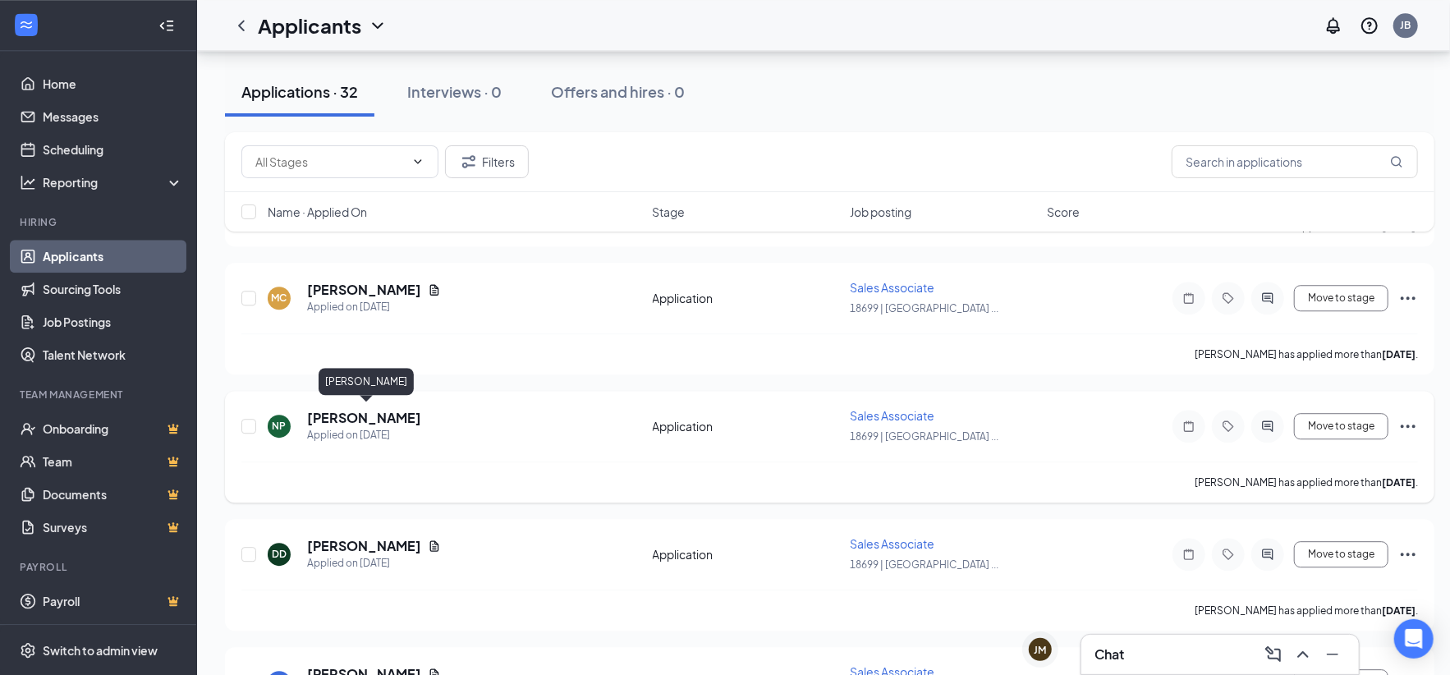
click at [410, 416] on h5 "[PERSON_NAME]" at bounding box center [364, 418] width 114 height 18
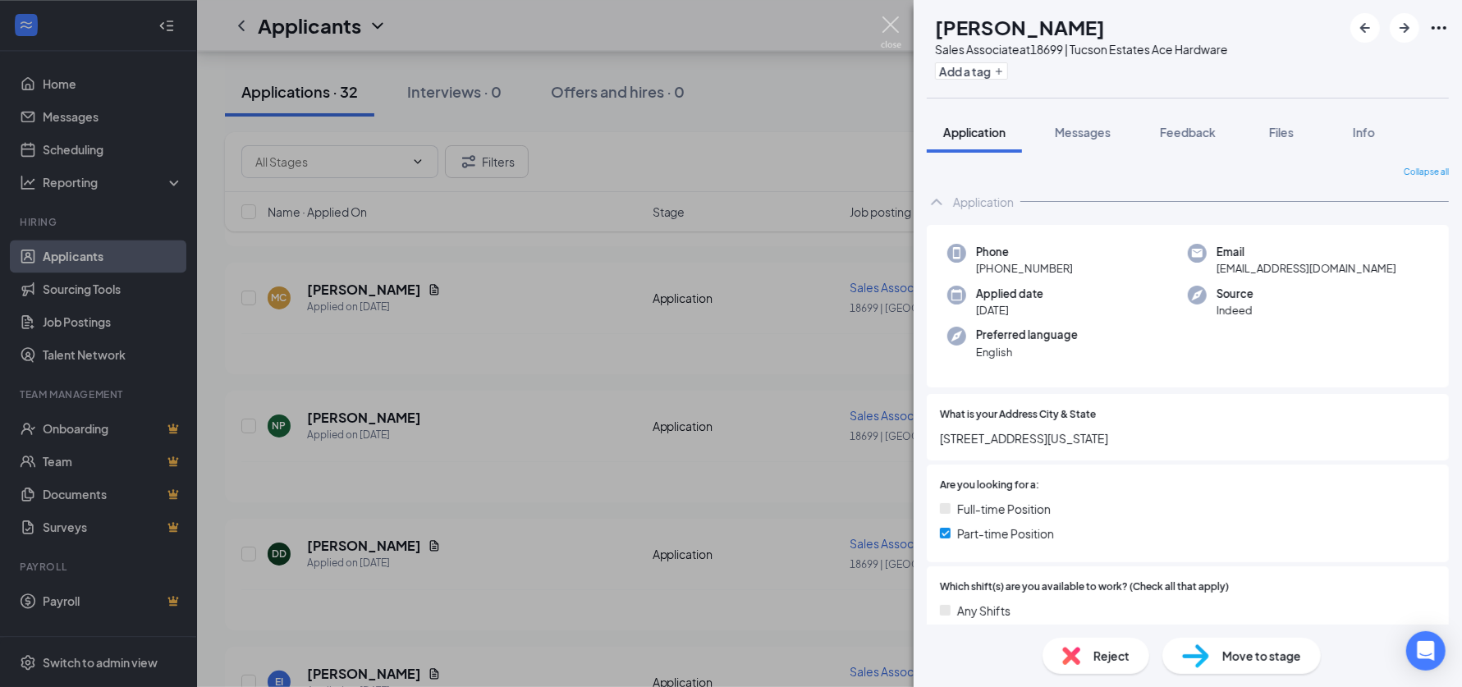
click at [886, 28] on img at bounding box center [891, 32] width 21 height 32
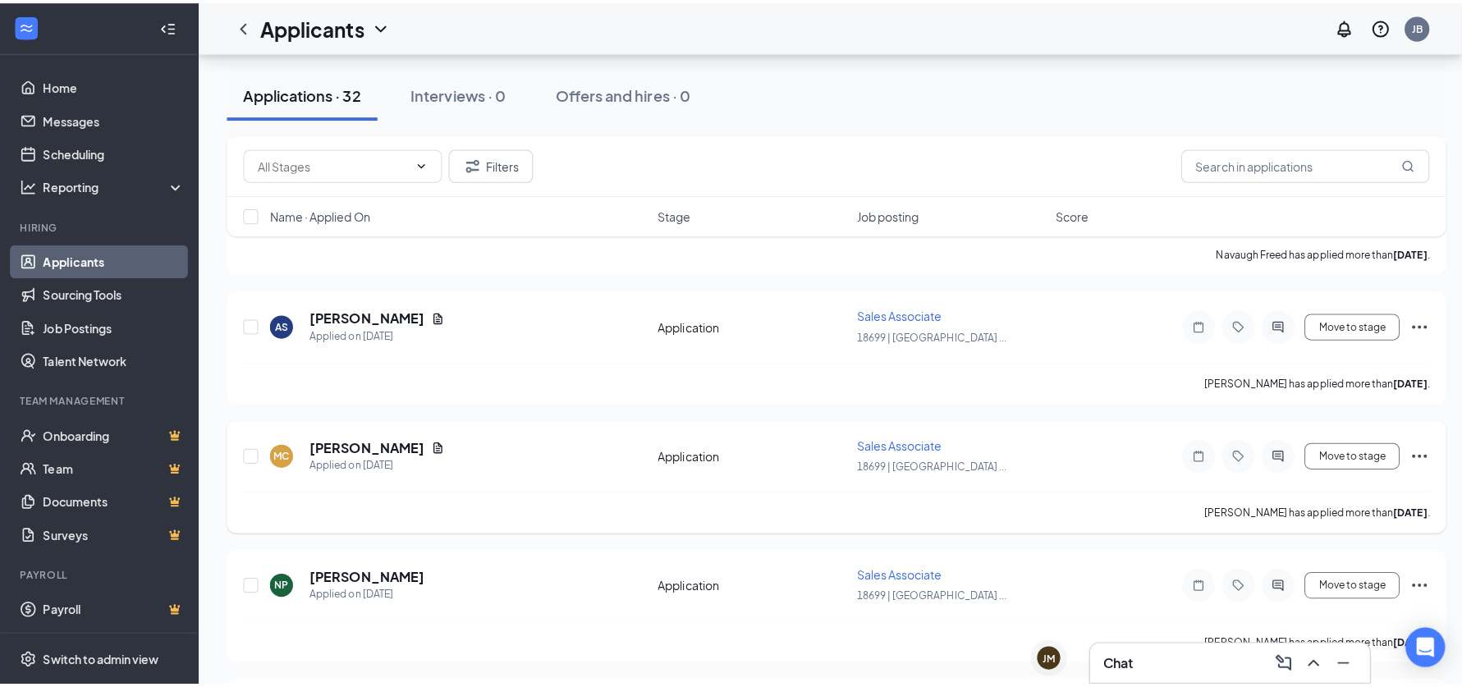
scroll to position [2588, 0]
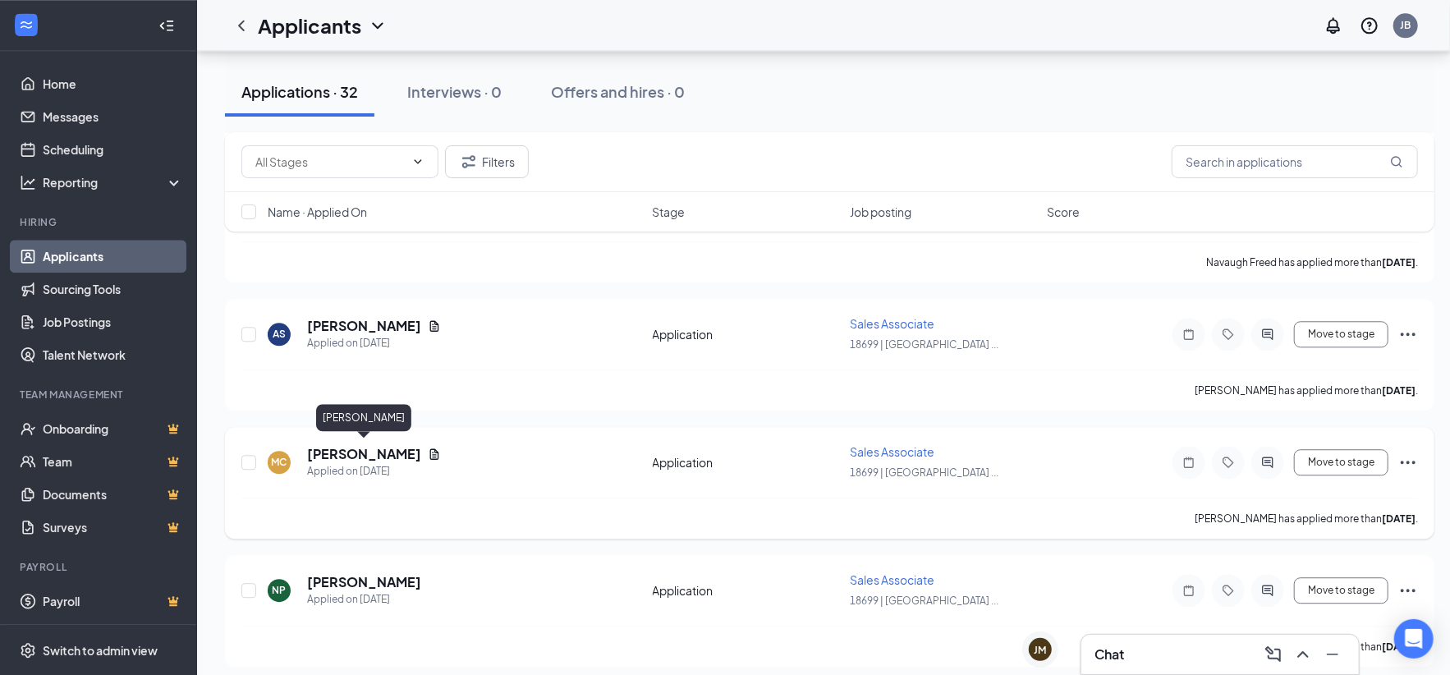
click at [400, 451] on h5 "[PERSON_NAME]" at bounding box center [364, 454] width 114 height 18
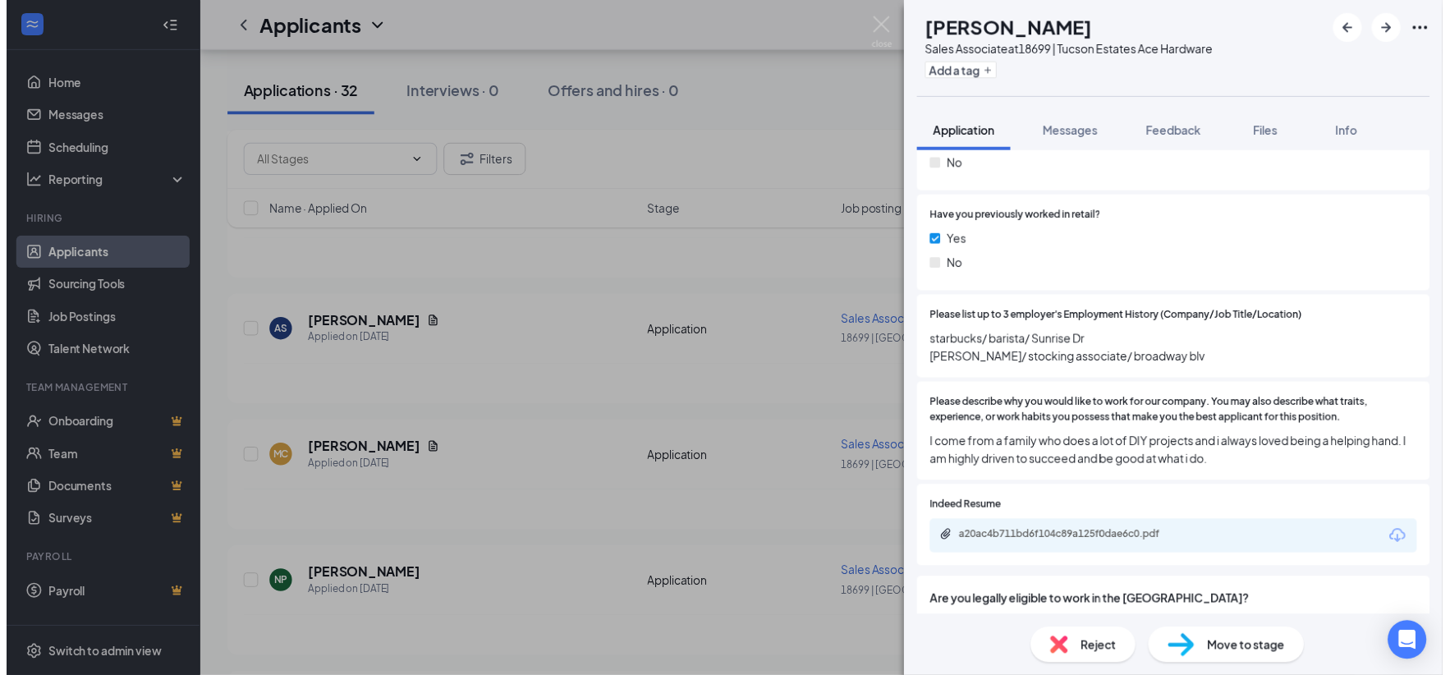
scroll to position [820, 0]
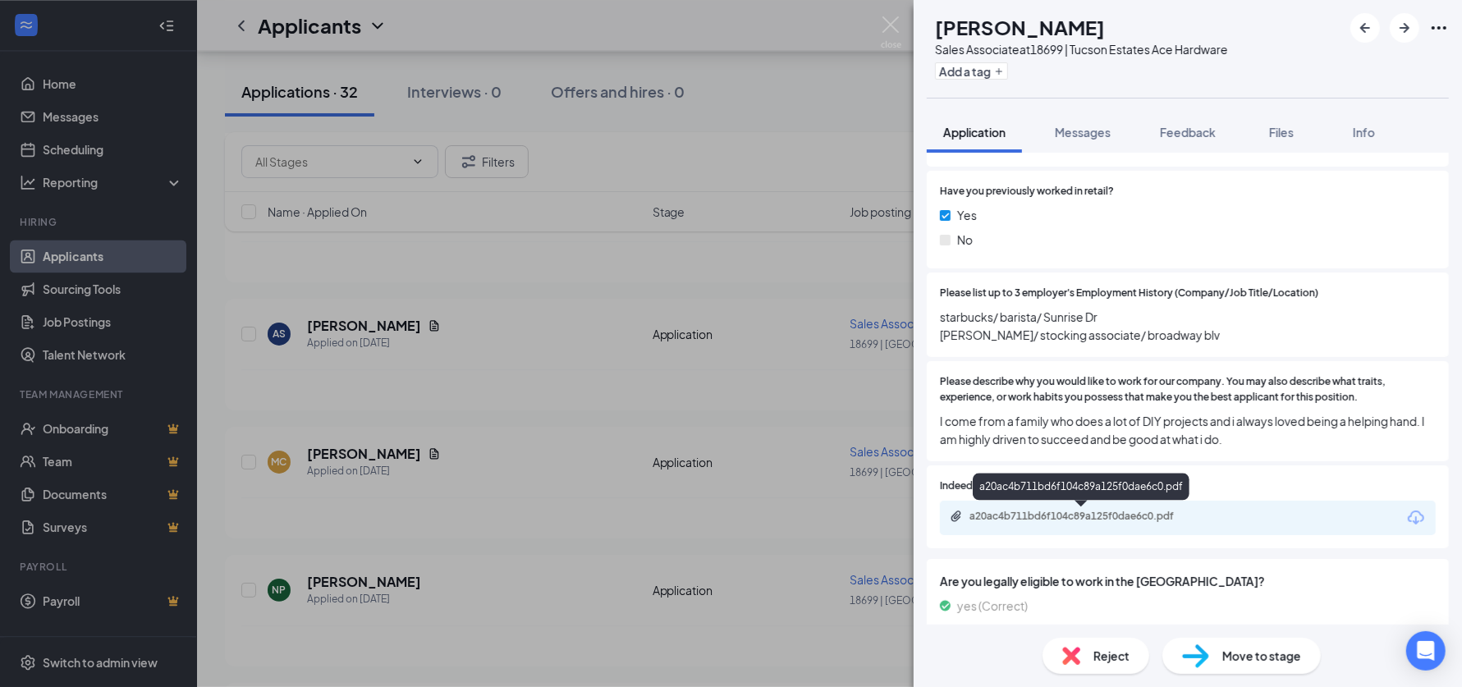
click at [1079, 512] on div "a20ac4b711bd6f104c89a125f0dae6c0.pdf" at bounding box center [1084, 516] width 230 height 13
click at [888, 21] on img at bounding box center [891, 32] width 21 height 32
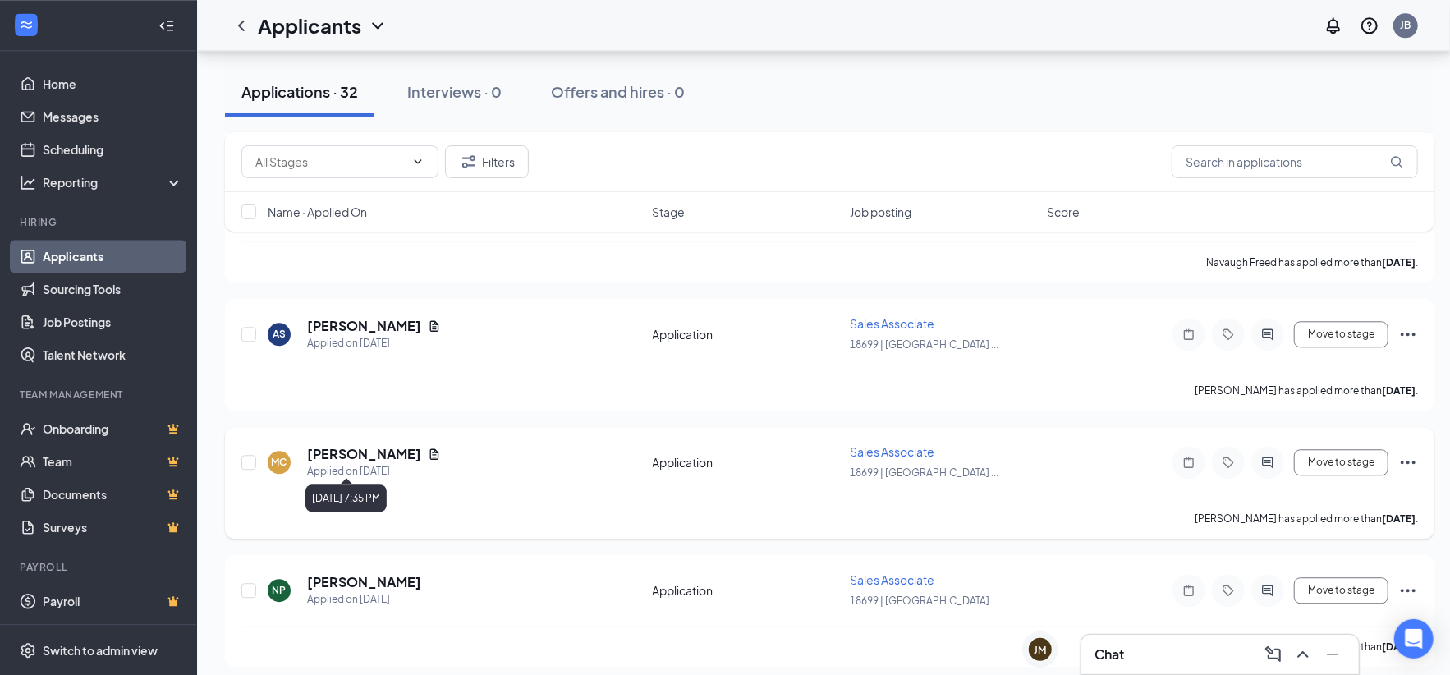
scroll to position [2506, 0]
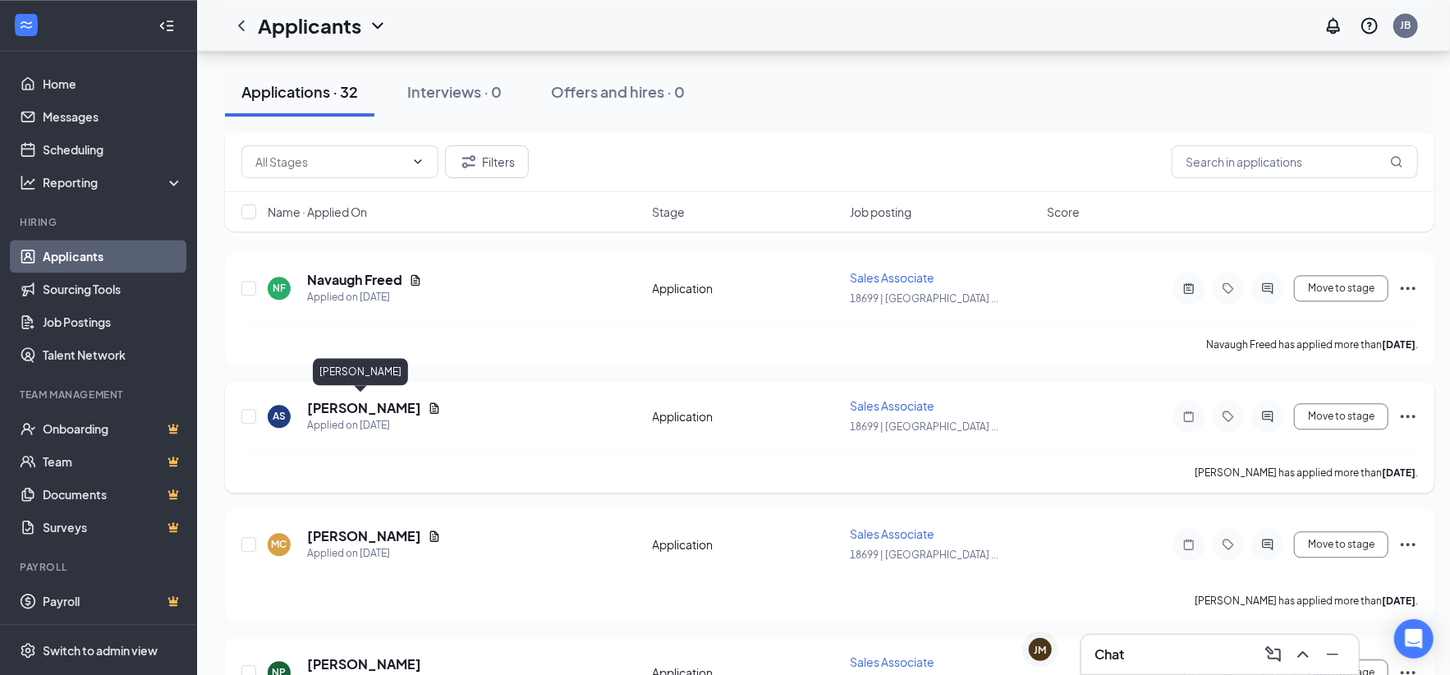
click at [387, 406] on h5 "[PERSON_NAME]" at bounding box center [364, 408] width 114 height 18
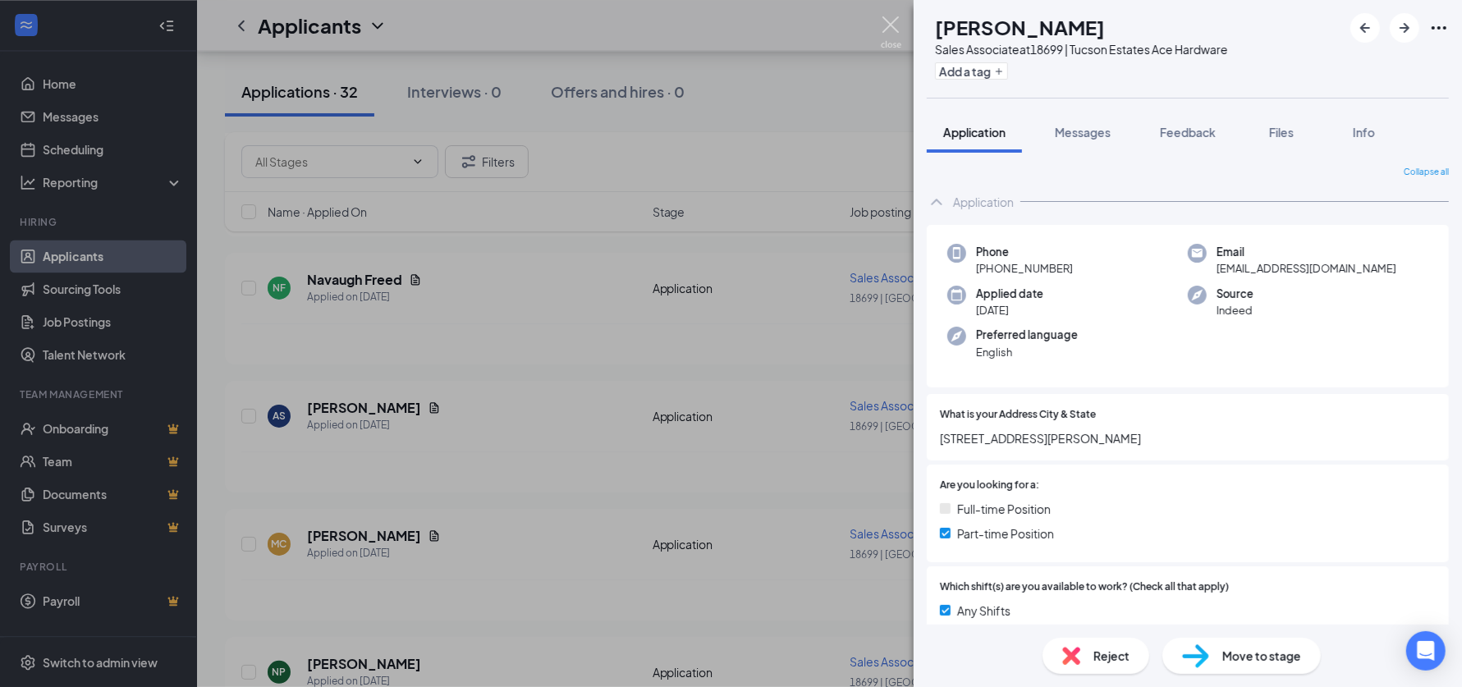
click at [890, 24] on img at bounding box center [891, 32] width 21 height 32
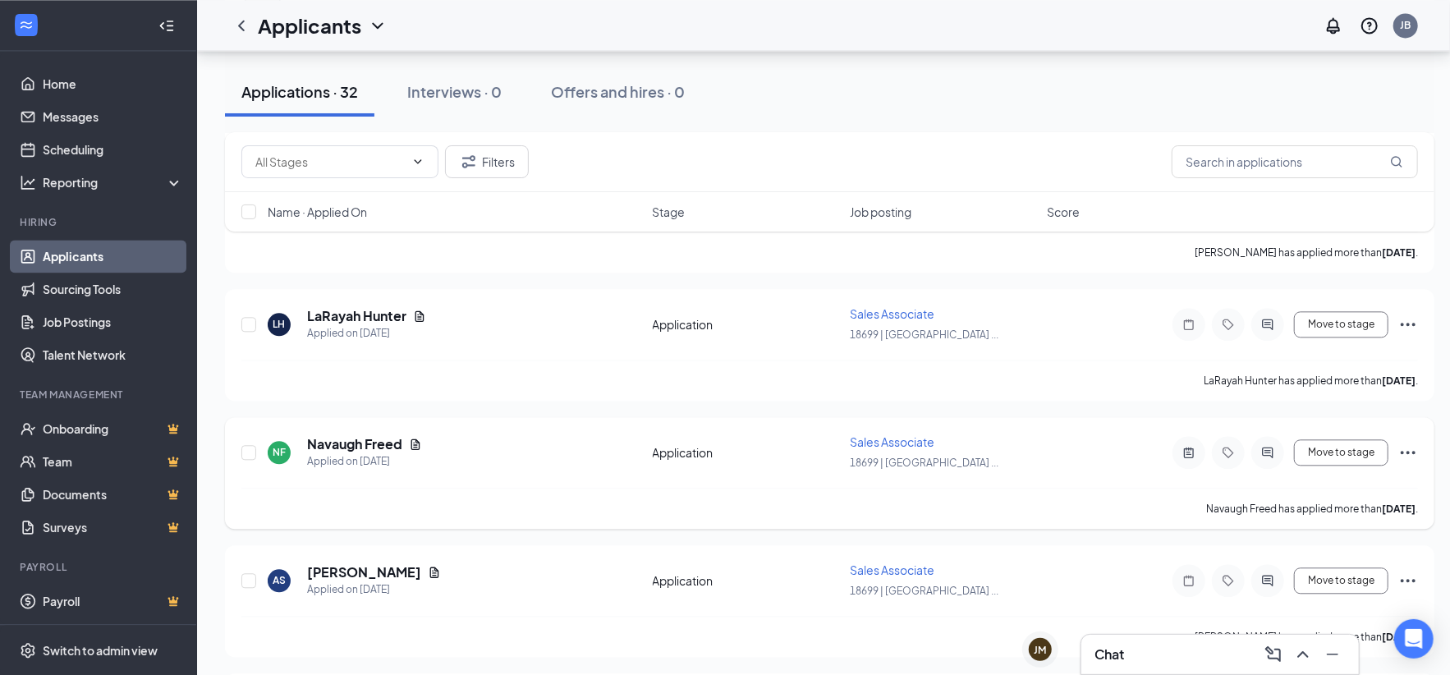
scroll to position [2260, 0]
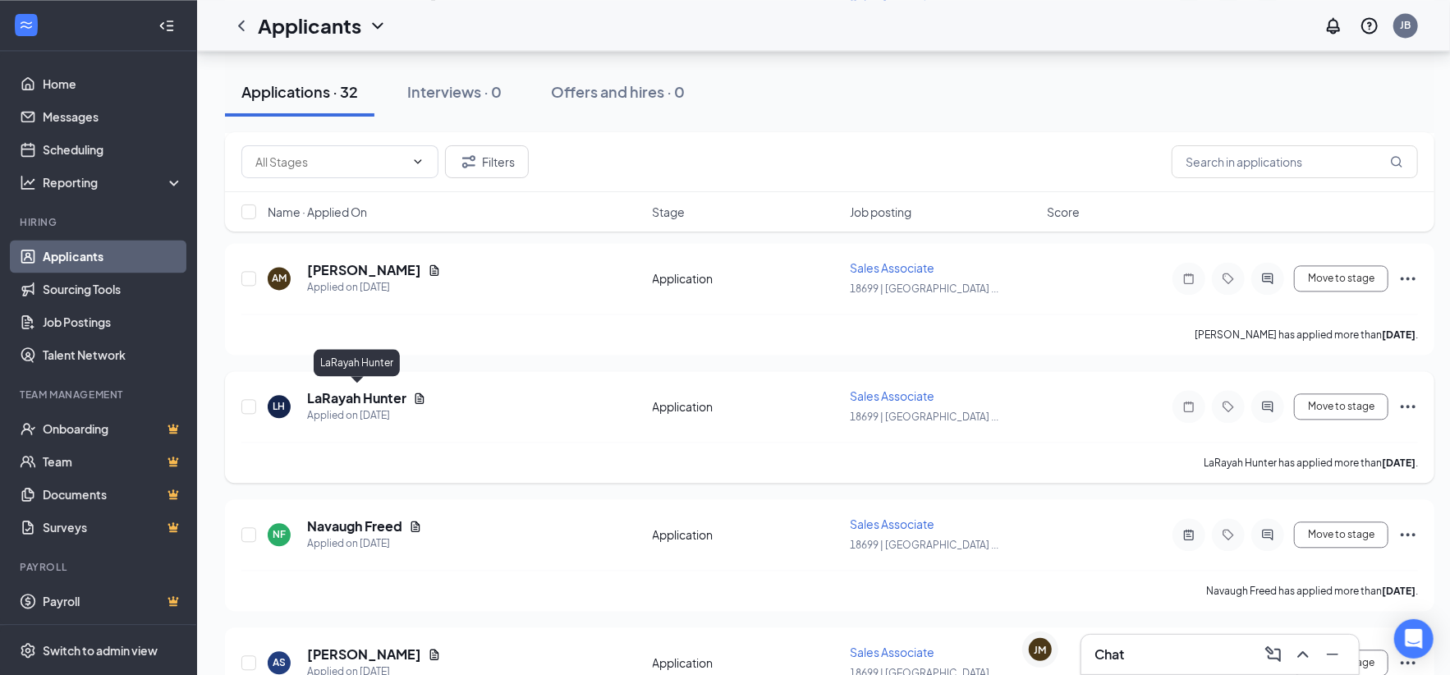
click at [389, 391] on h5 "LaRayah Hunter" at bounding box center [356, 398] width 99 height 18
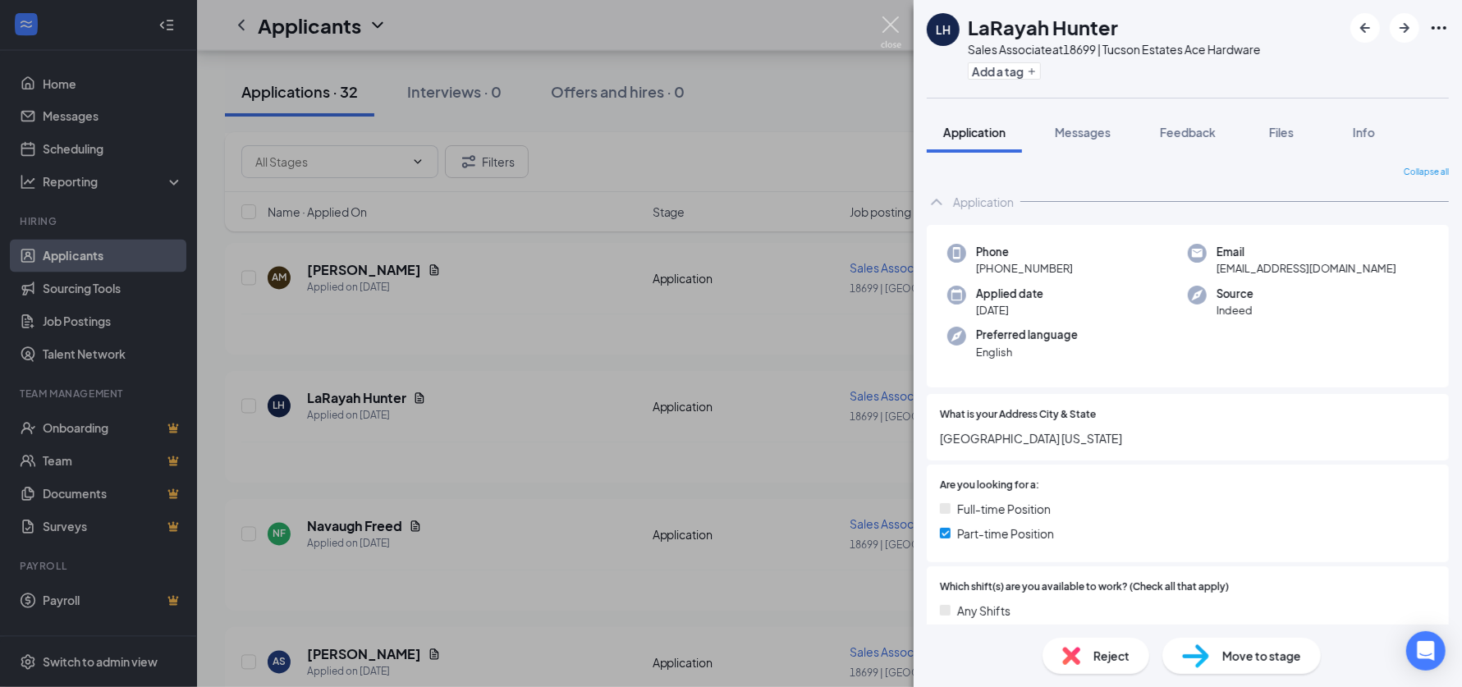
click at [896, 26] on img at bounding box center [891, 32] width 21 height 32
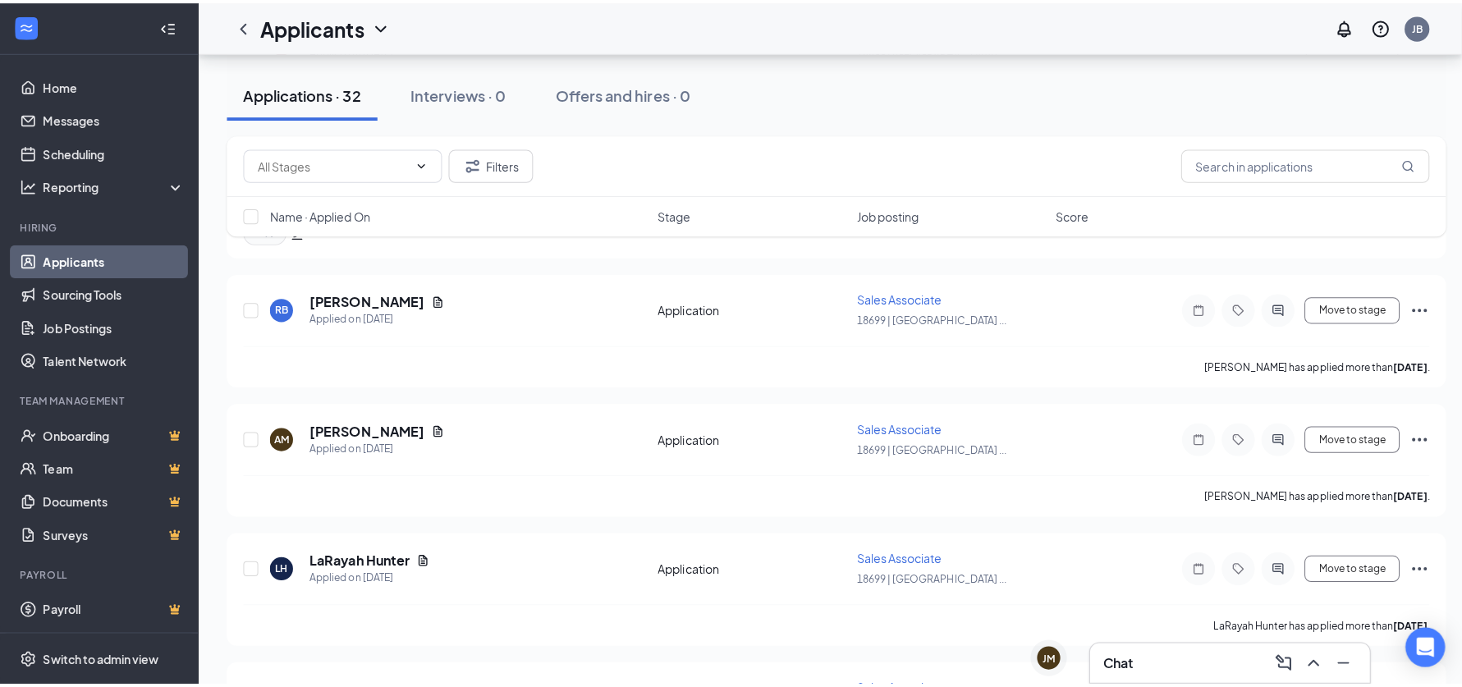
scroll to position [2096, 0]
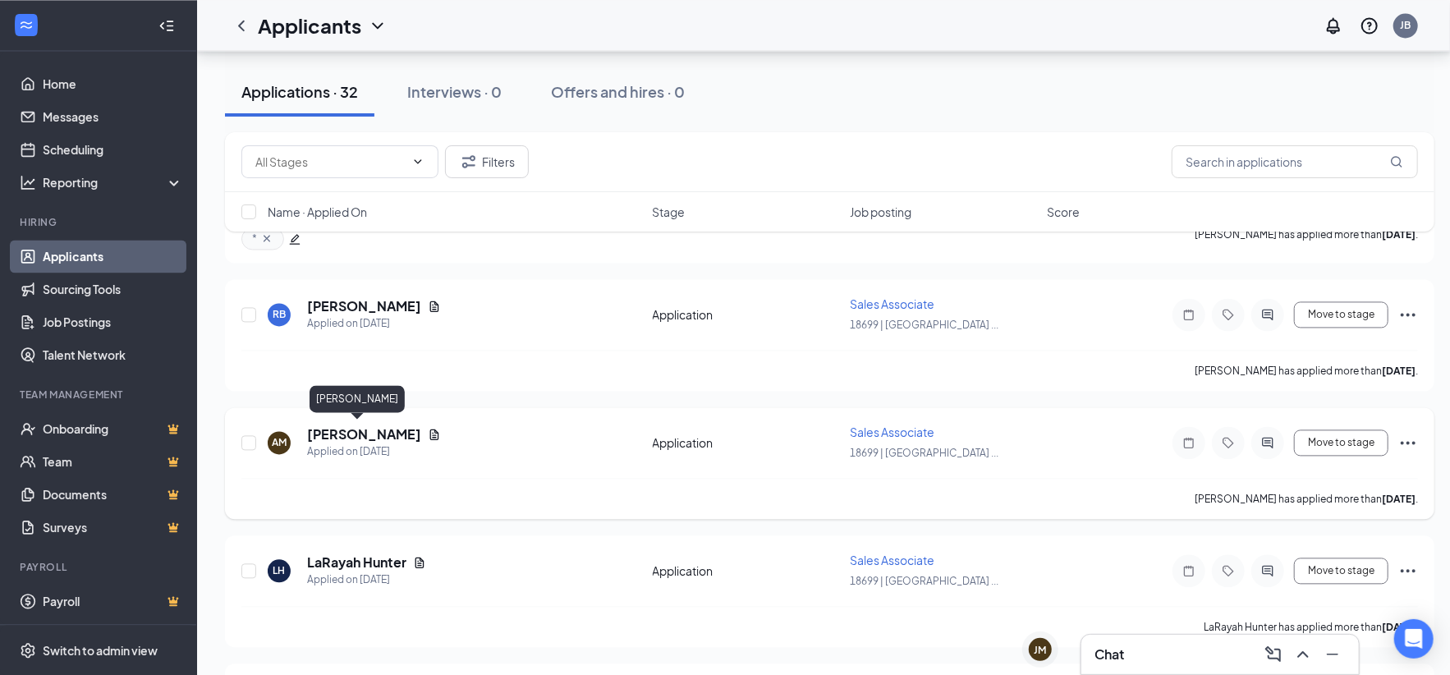
click at [346, 432] on h5 "[PERSON_NAME]" at bounding box center [364, 434] width 114 height 18
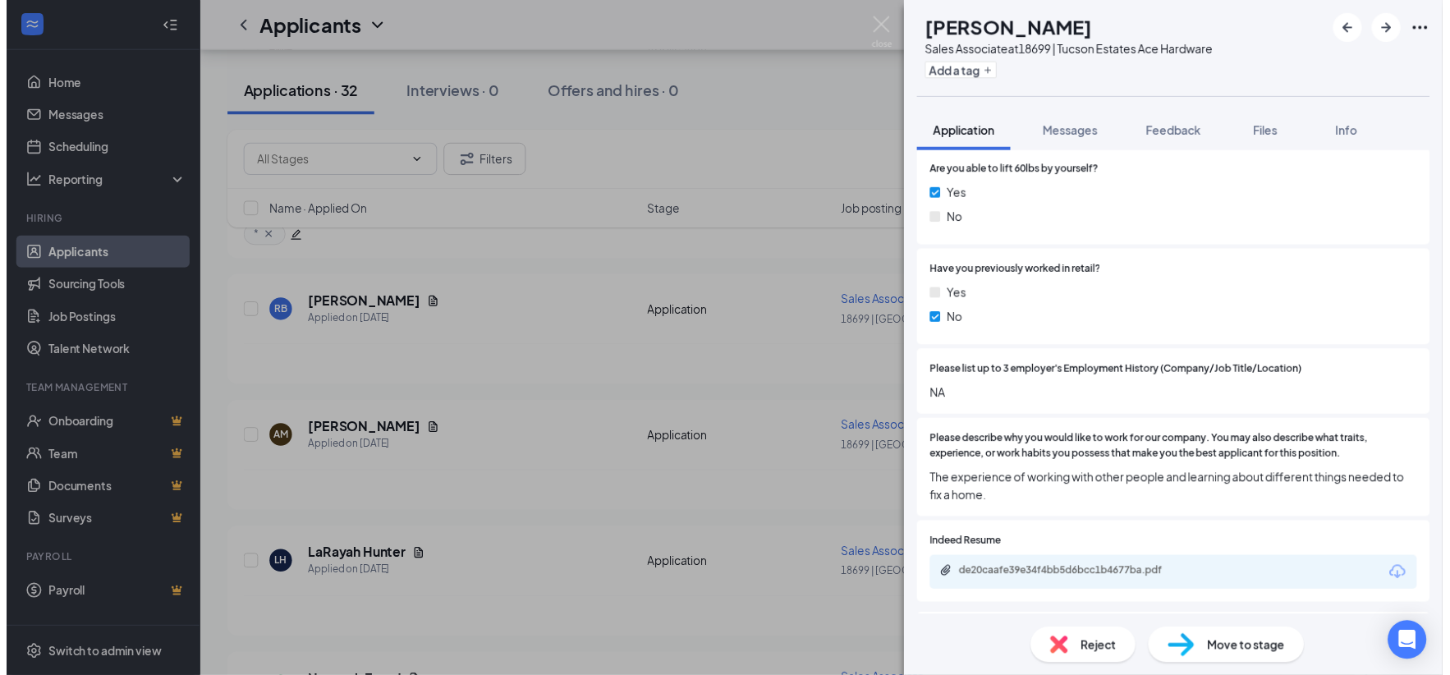
scroll to position [820, 0]
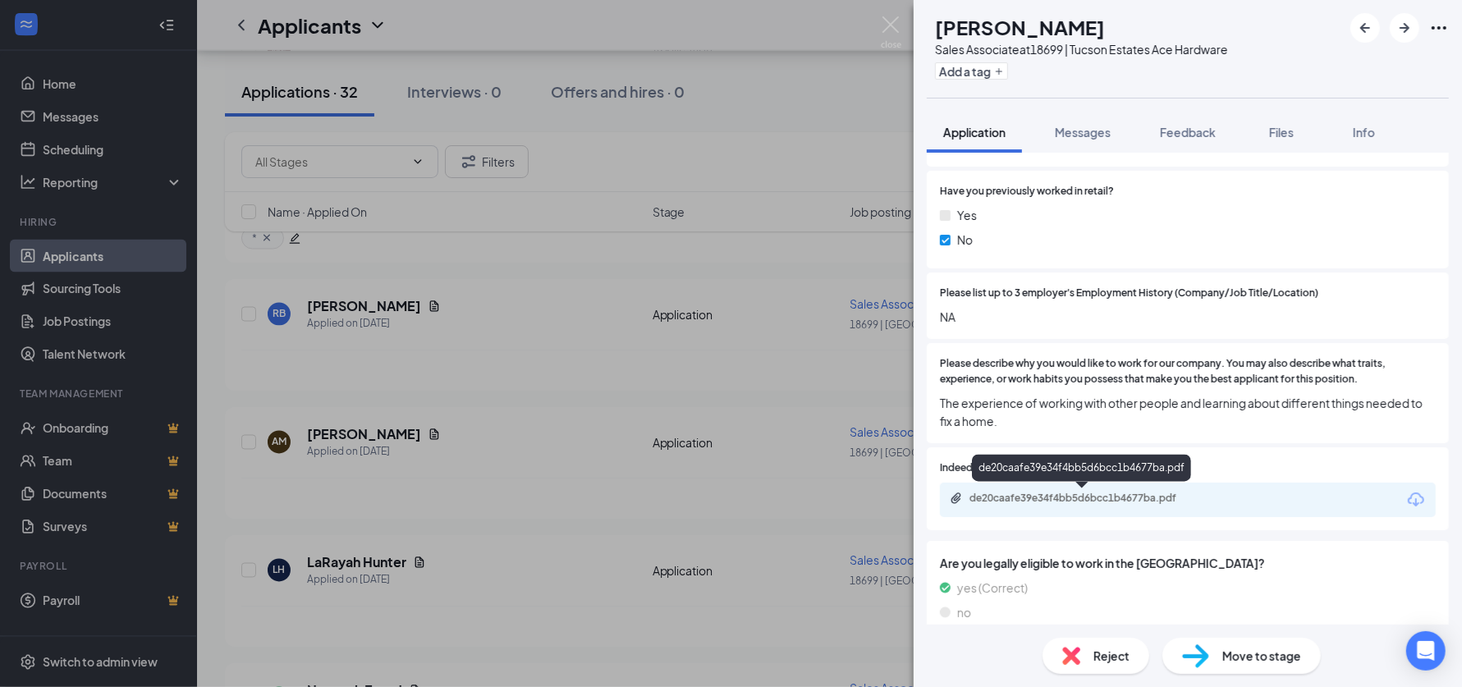
click at [1076, 499] on div "de20caafe39e34f4bb5d6bcc1b4677ba.pdf" at bounding box center [1084, 498] width 230 height 13
click at [895, 29] on img at bounding box center [891, 32] width 21 height 32
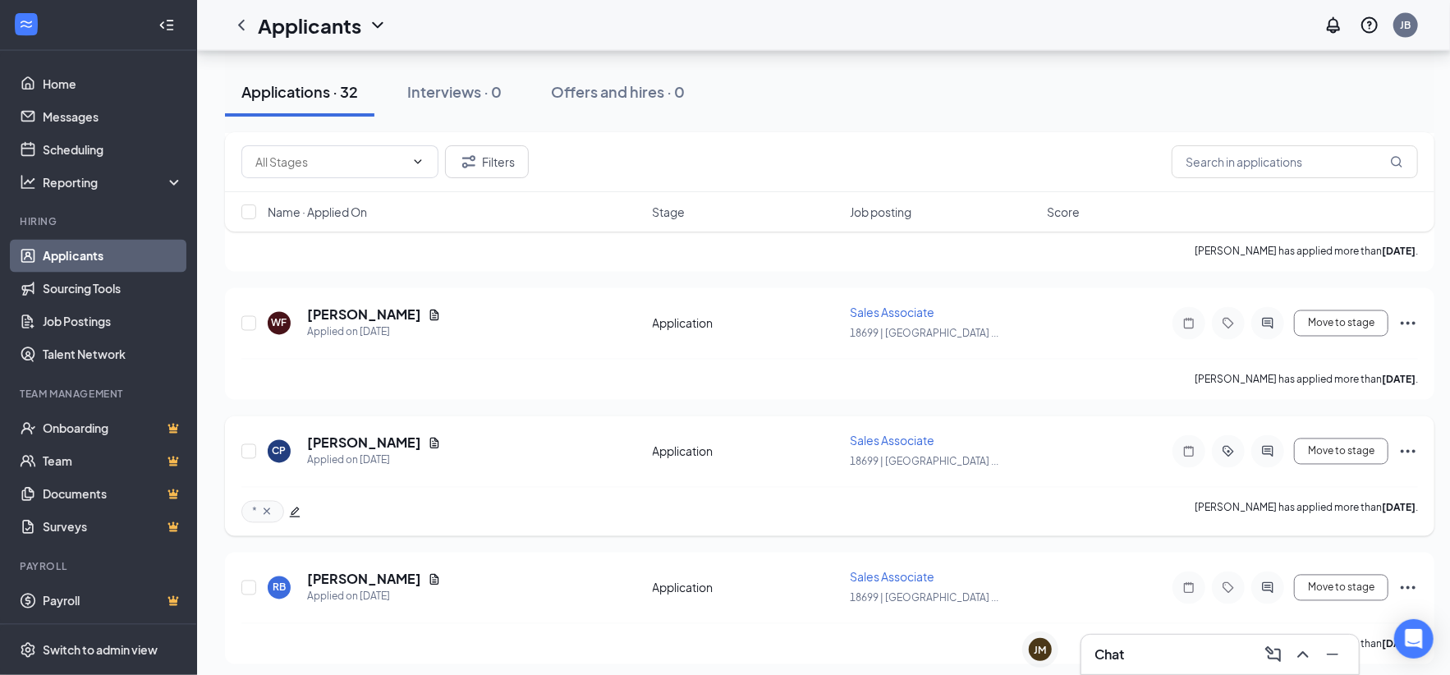
scroll to position [1767, 0]
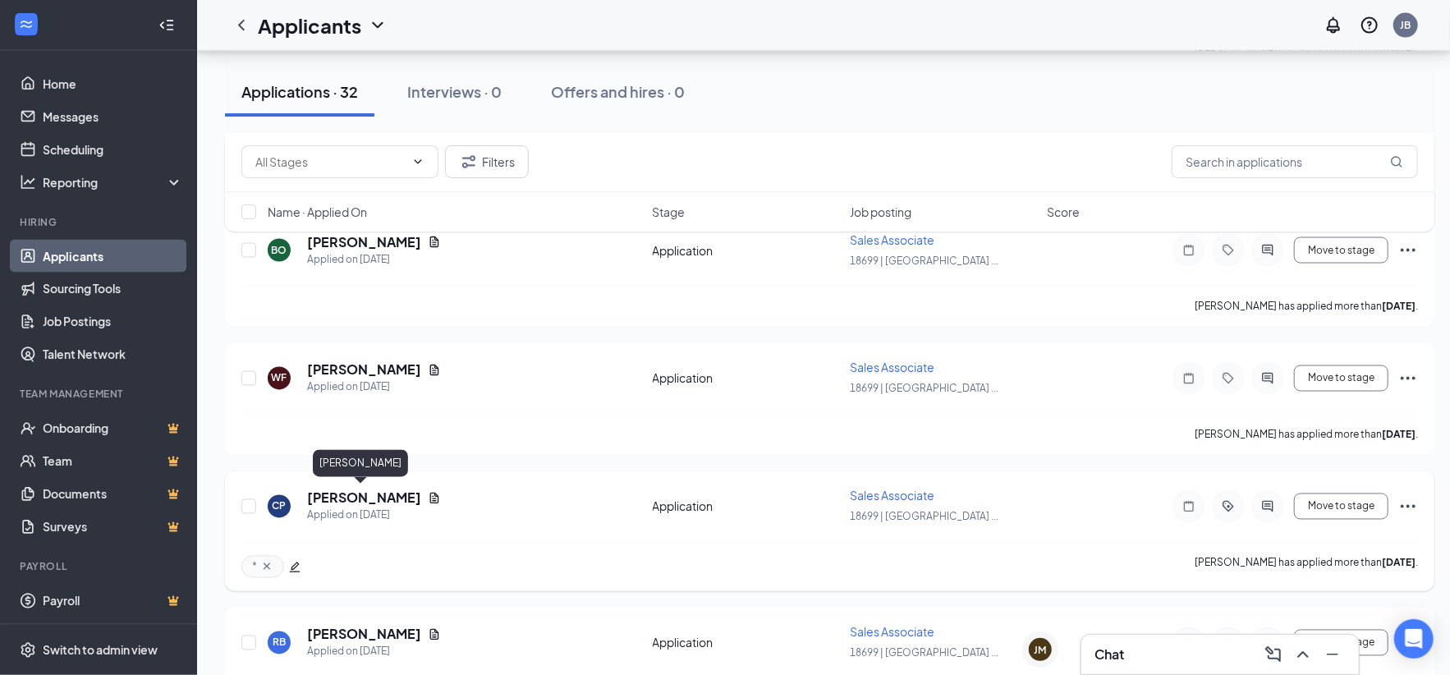
click at [353, 494] on h5 "[PERSON_NAME]" at bounding box center [364, 498] width 114 height 18
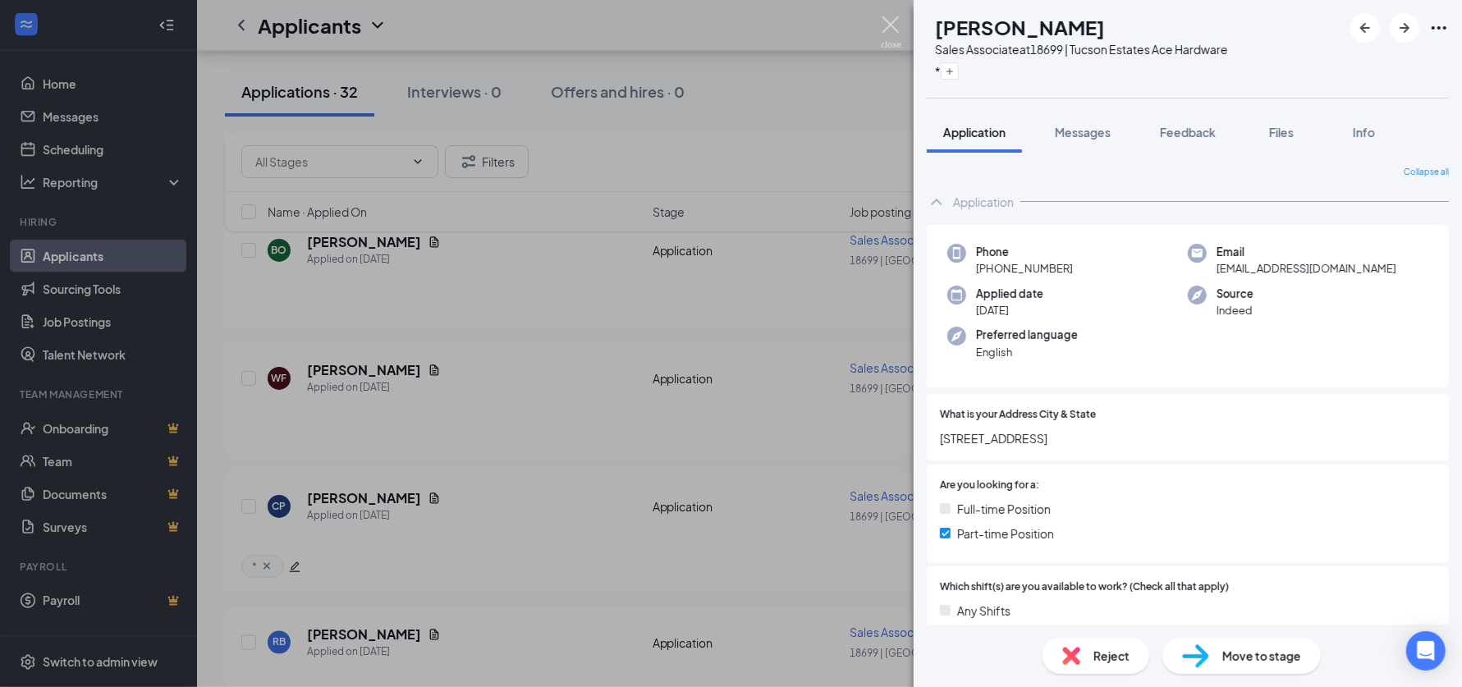
click at [886, 21] on img at bounding box center [891, 32] width 21 height 32
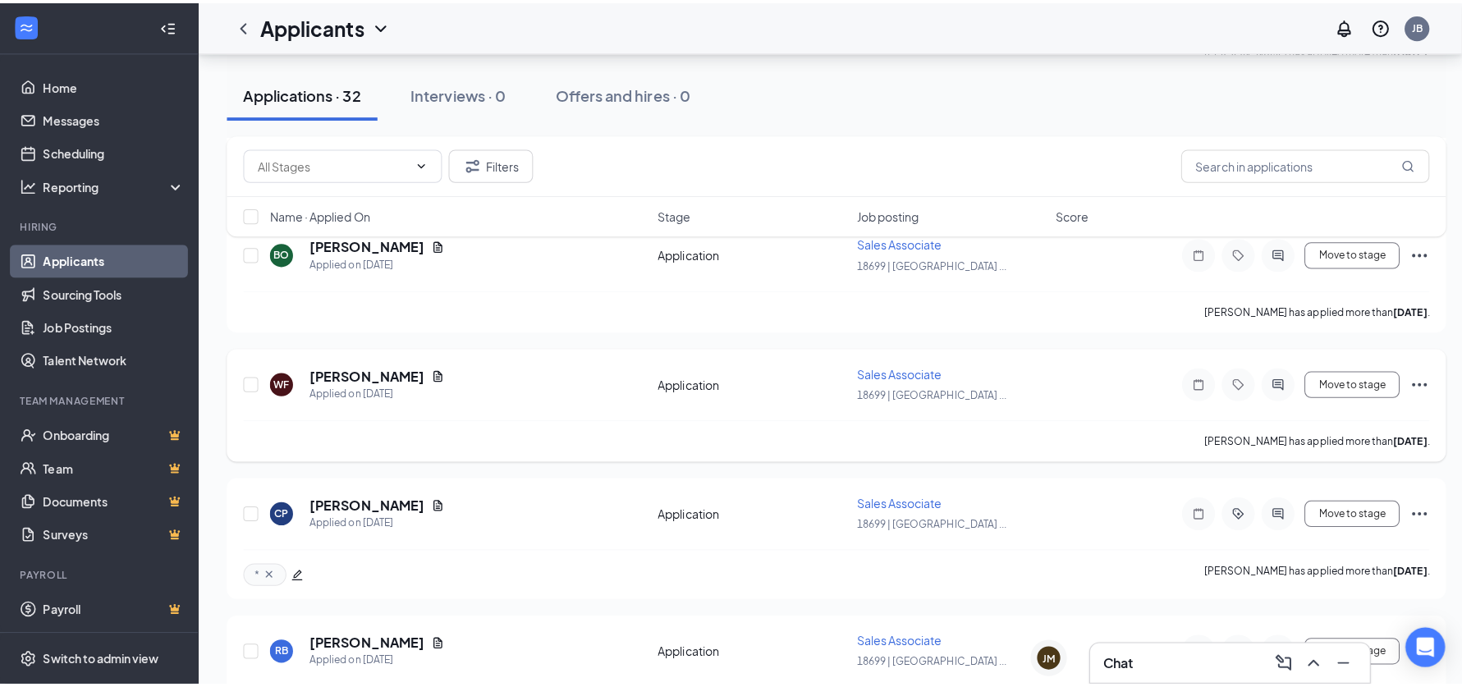
scroll to position [1685, 0]
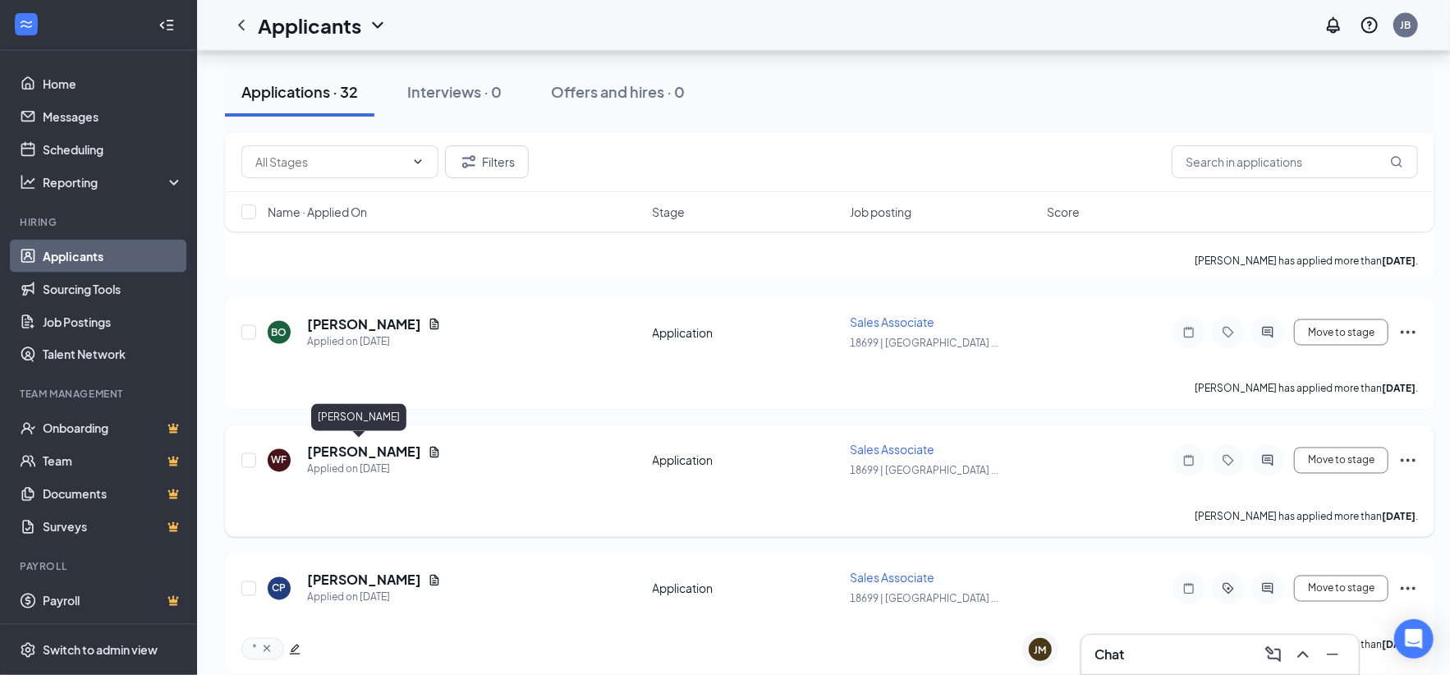
click at [328, 446] on h5 "[PERSON_NAME]" at bounding box center [364, 452] width 114 height 18
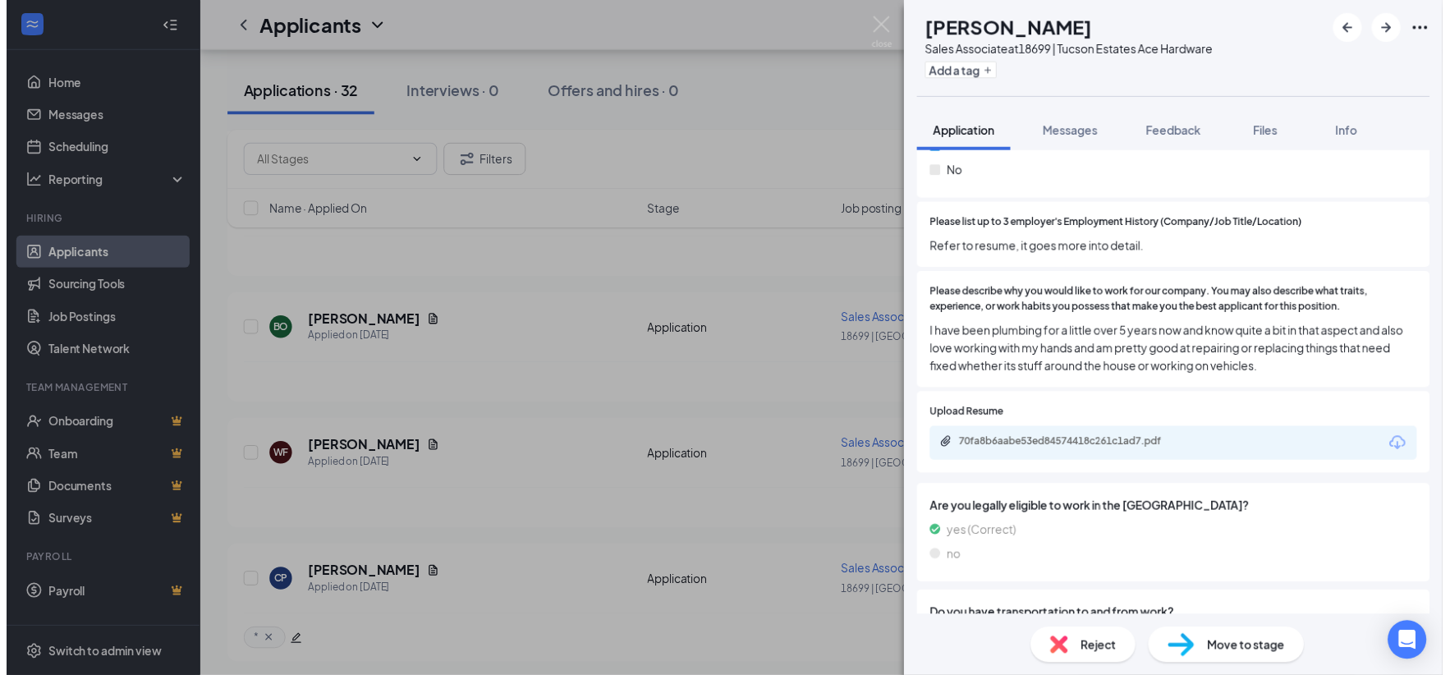
scroll to position [985, 0]
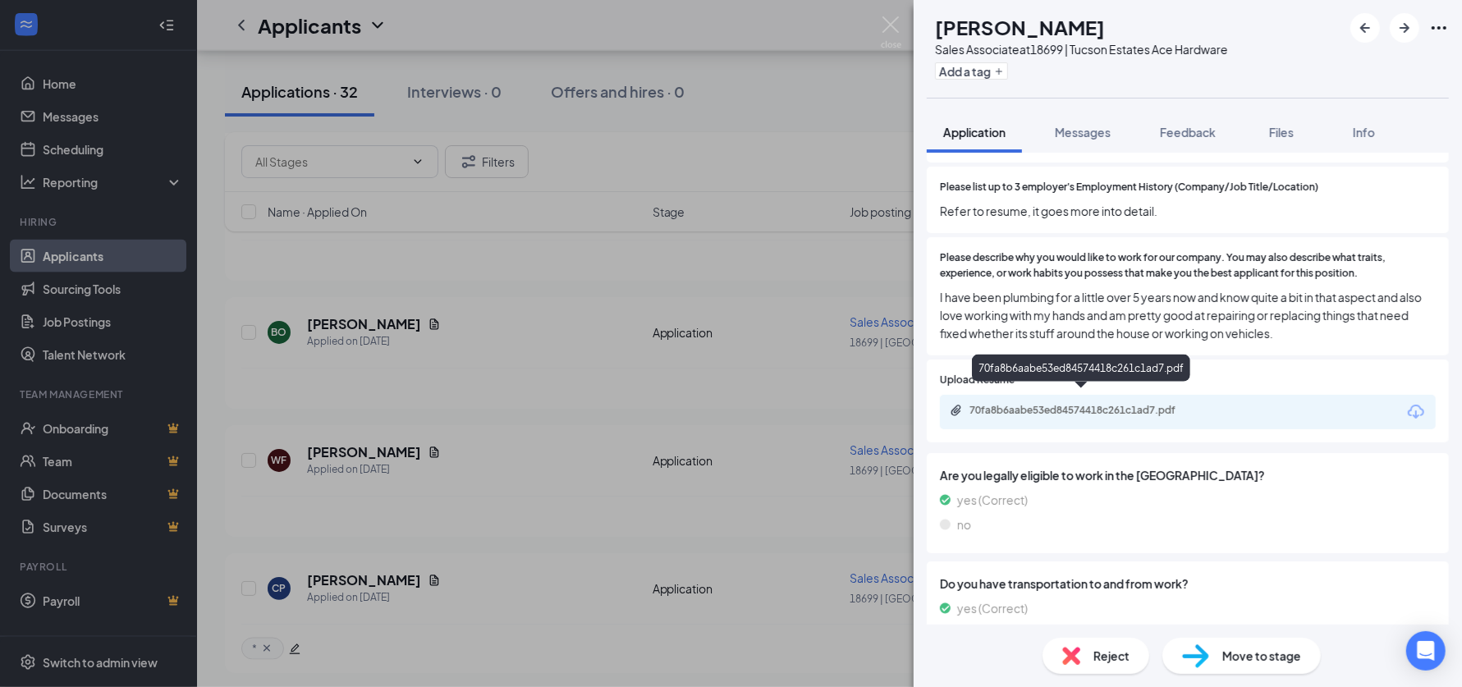
click at [1079, 404] on div "70fa8b6aabe53ed84574418c261c1ad7.pdf" at bounding box center [1084, 410] width 230 height 13
click at [888, 25] on img at bounding box center [891, 32] width 21 height 32
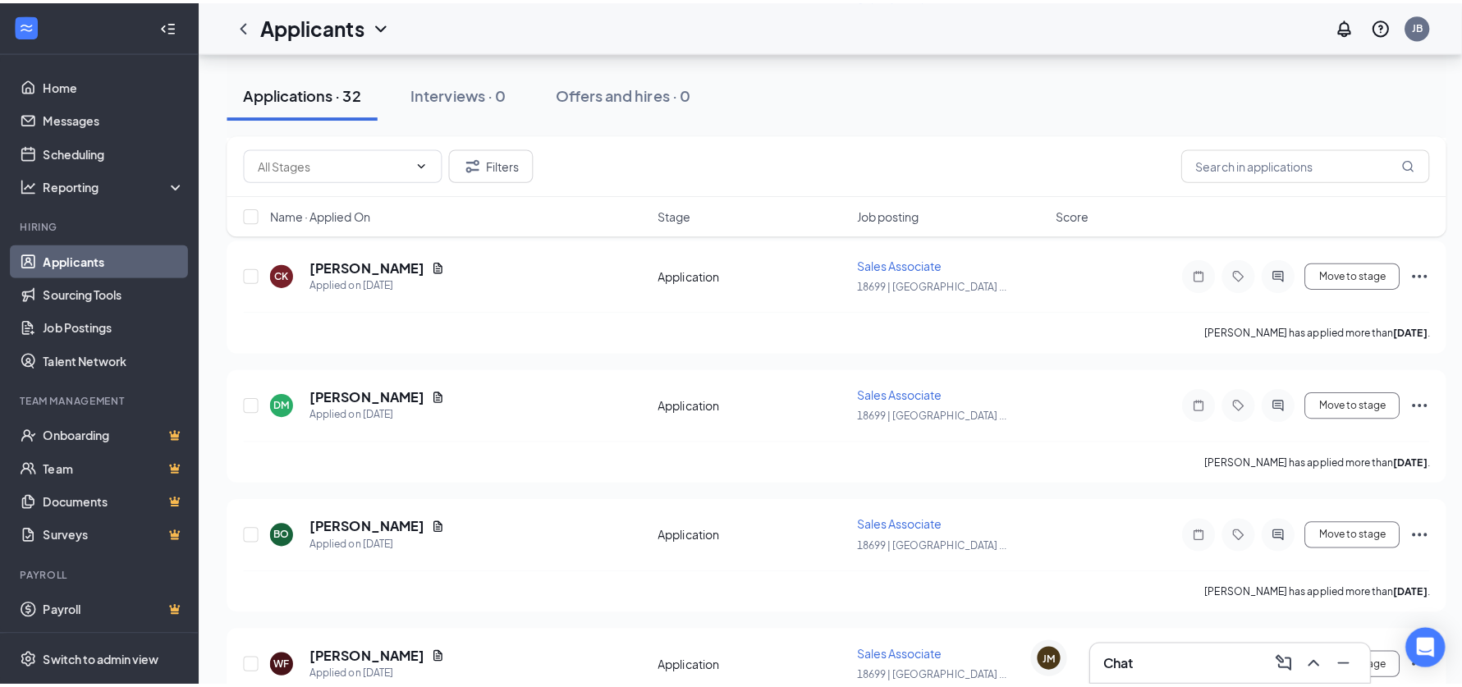
scroll to position [1439, 0]
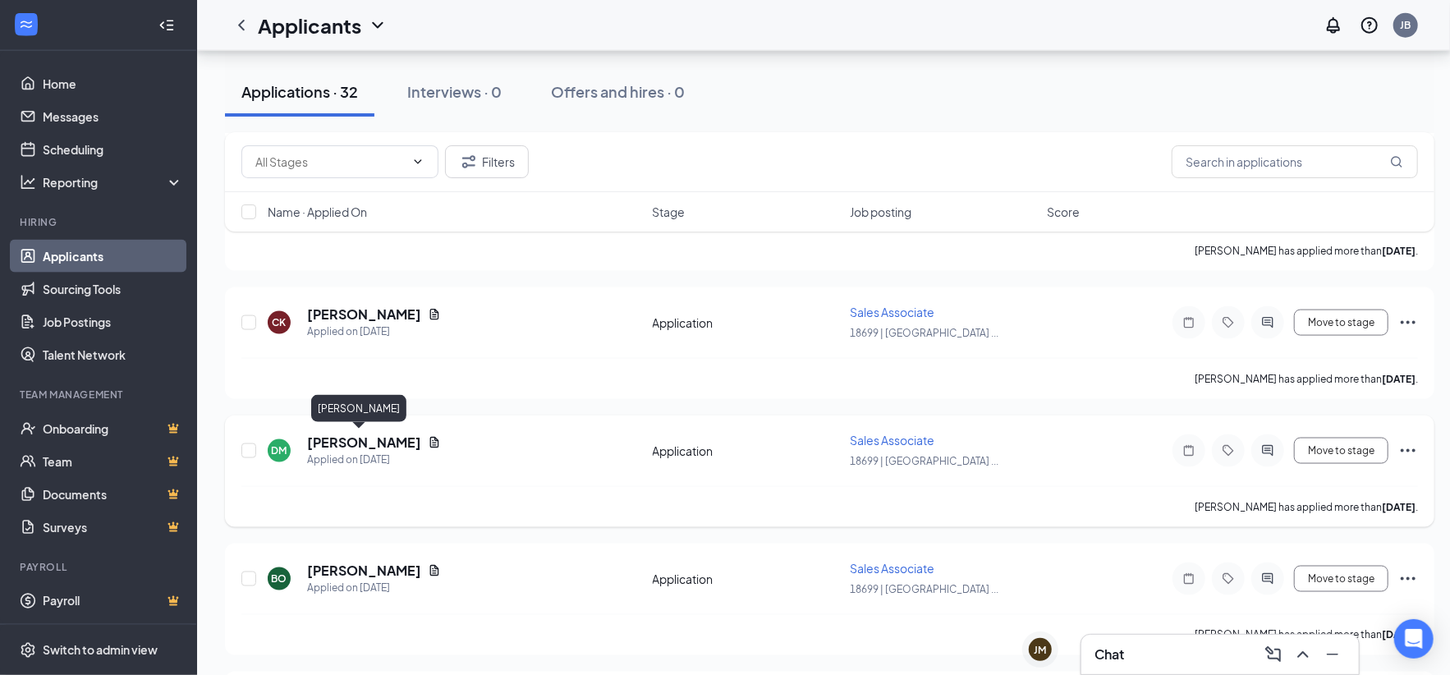
click at [354, 434] on h5 "[PERSON_NAME]" at bounding box center [364, 442] width 114 height 18
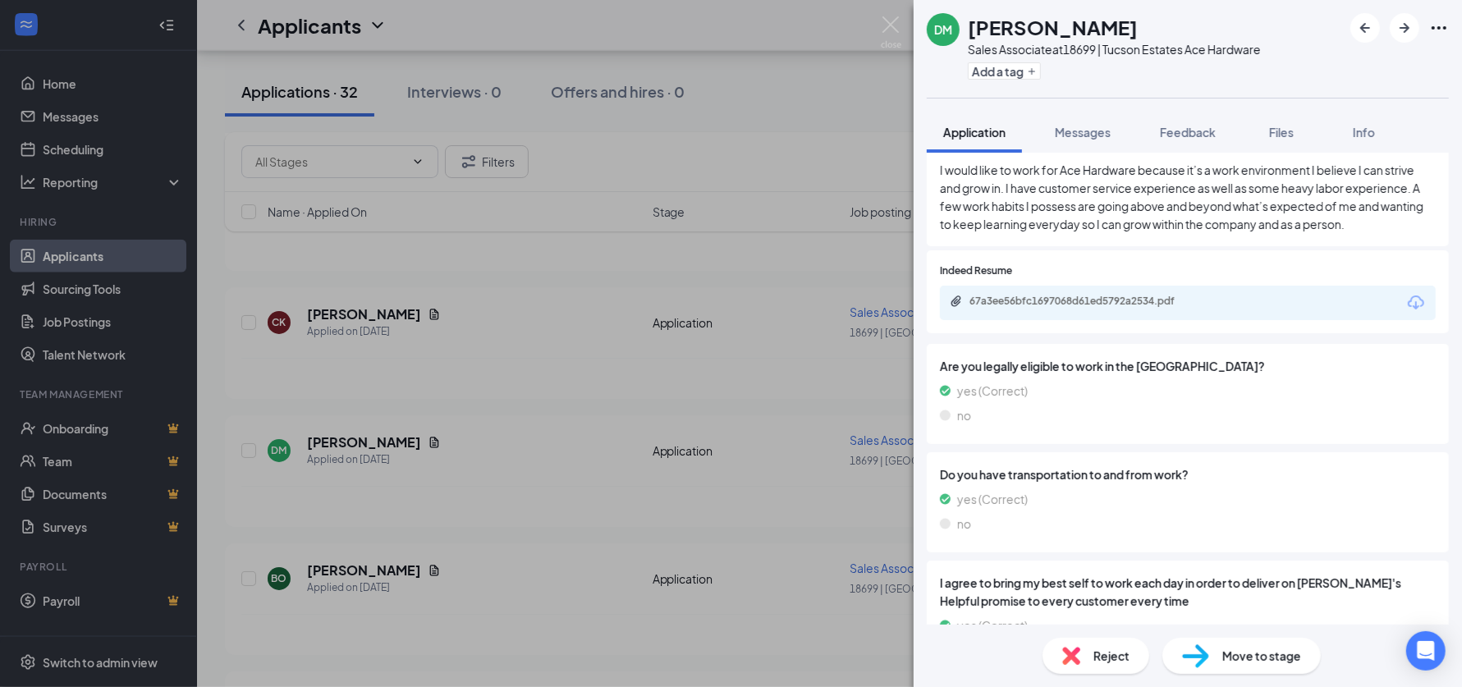
scroll to position [1172, 0]
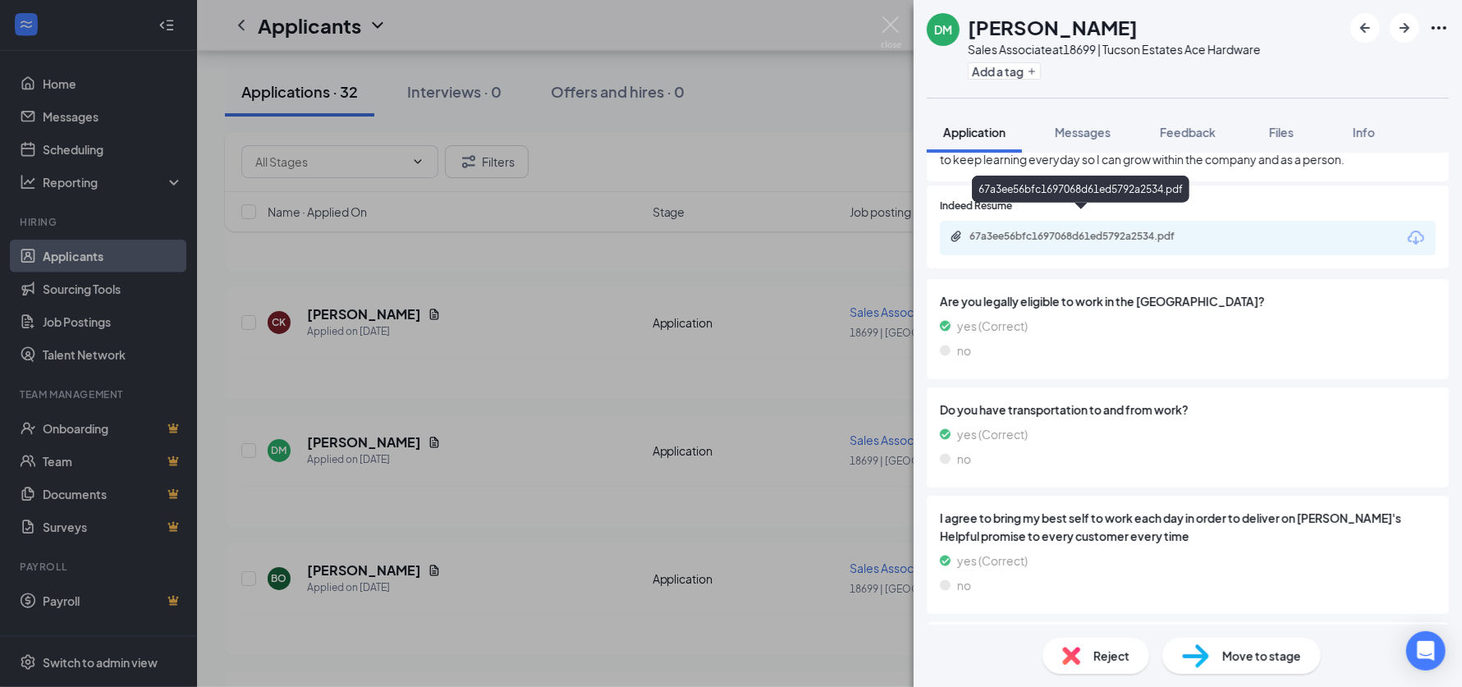
click at [1074, 230] on div "67a3ee56bfc1697068d61ed5792a2534.pdf" at bounding box center [1084, 236] width 230 height 13
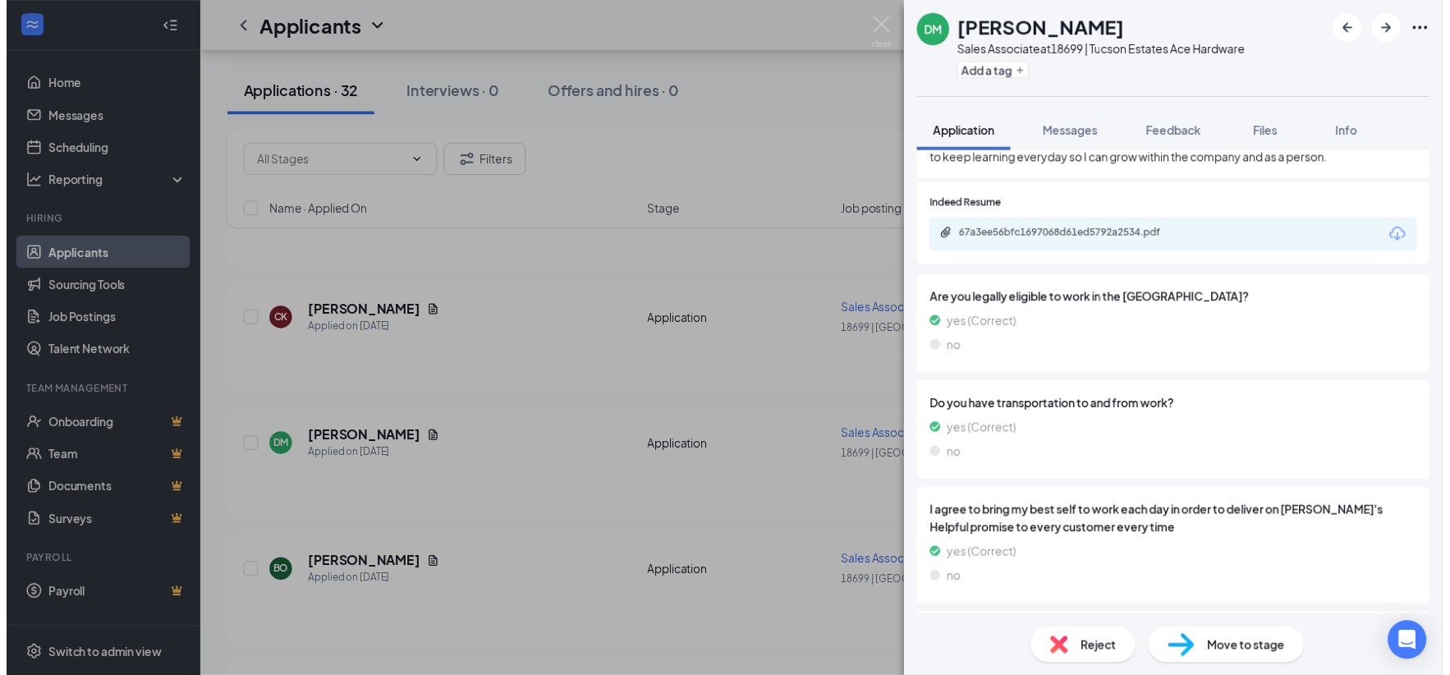
scroll to position [1090, 0]
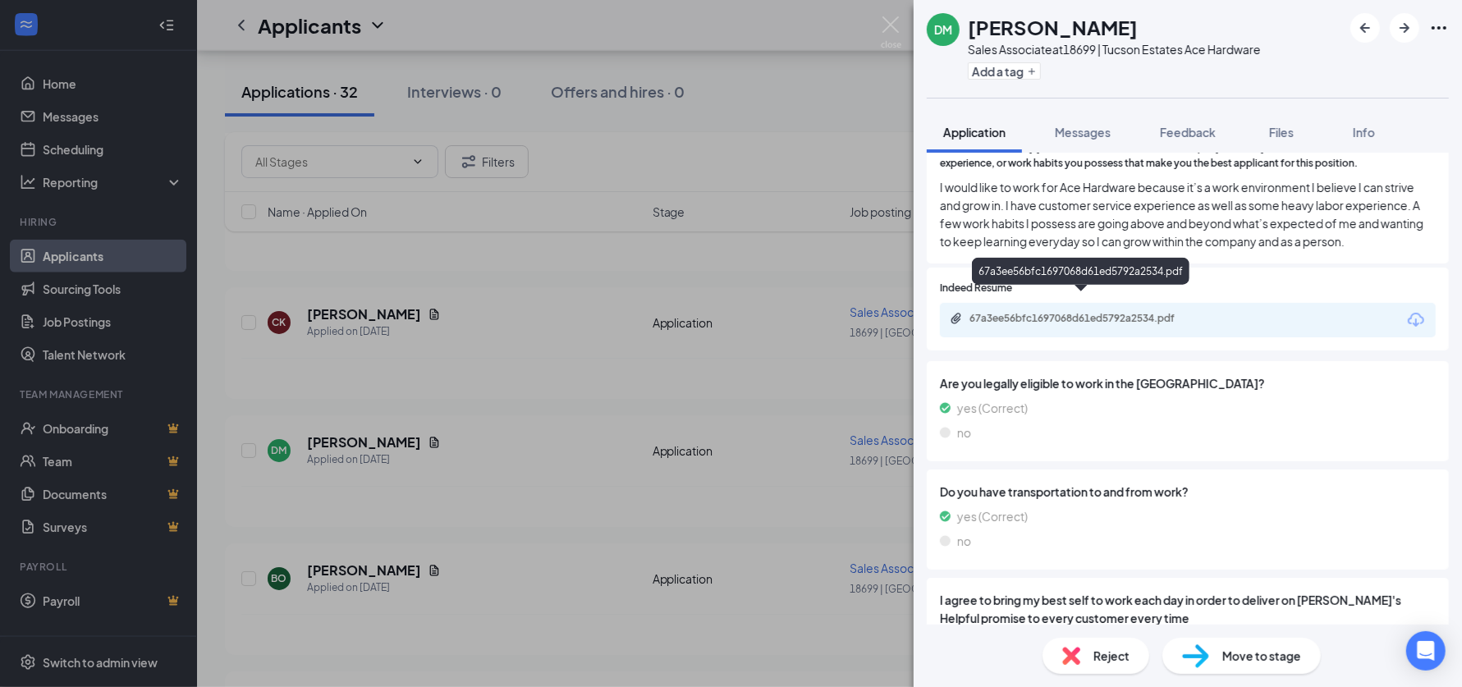
click at [1115, 312] on div "67a3ee56bfc1697068d61ed5792a2534.pdf" at bounding box center [1084, 318] width 230 height 13
click at [891, 21] on img at bounding box center [891, 32] width 21 height 32
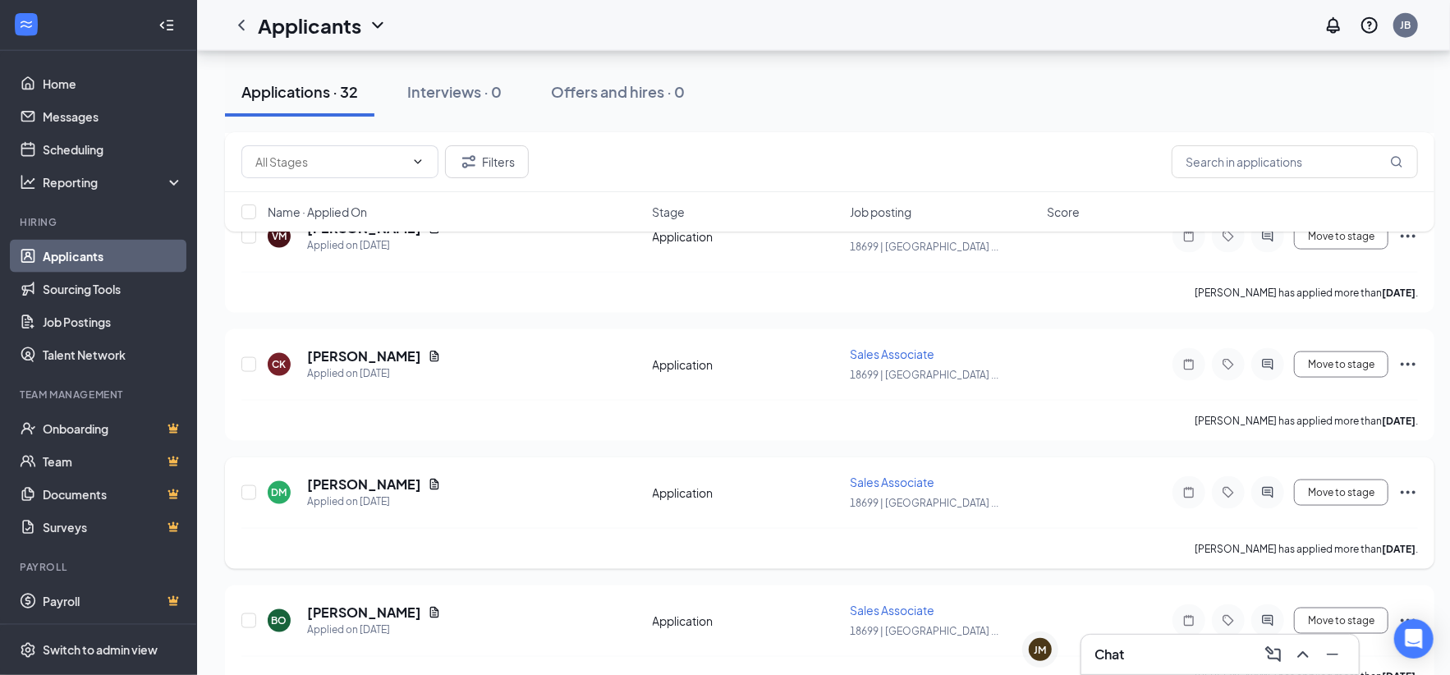
scroll to position [1357, 0]
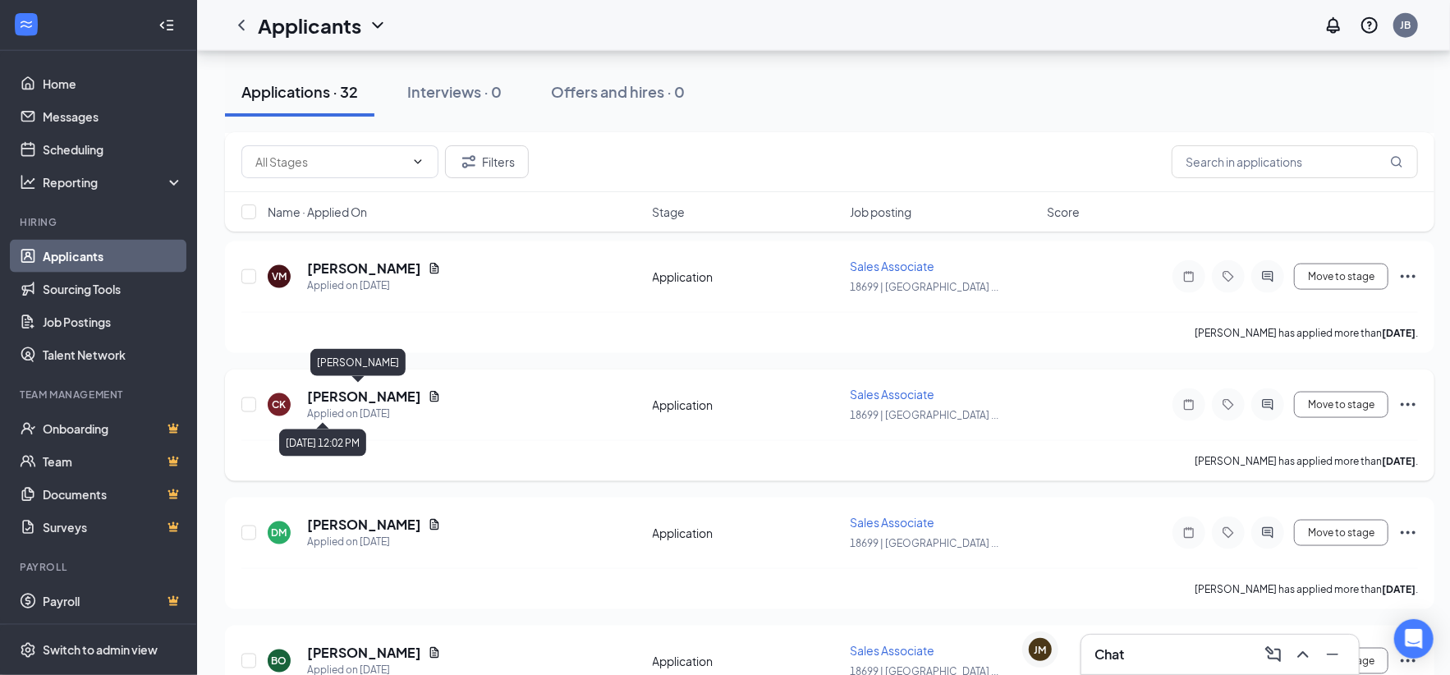
click at [364, 399] on h5 "[PERSON_NAME]" at bounding box center [364, 396] width 114 height 18
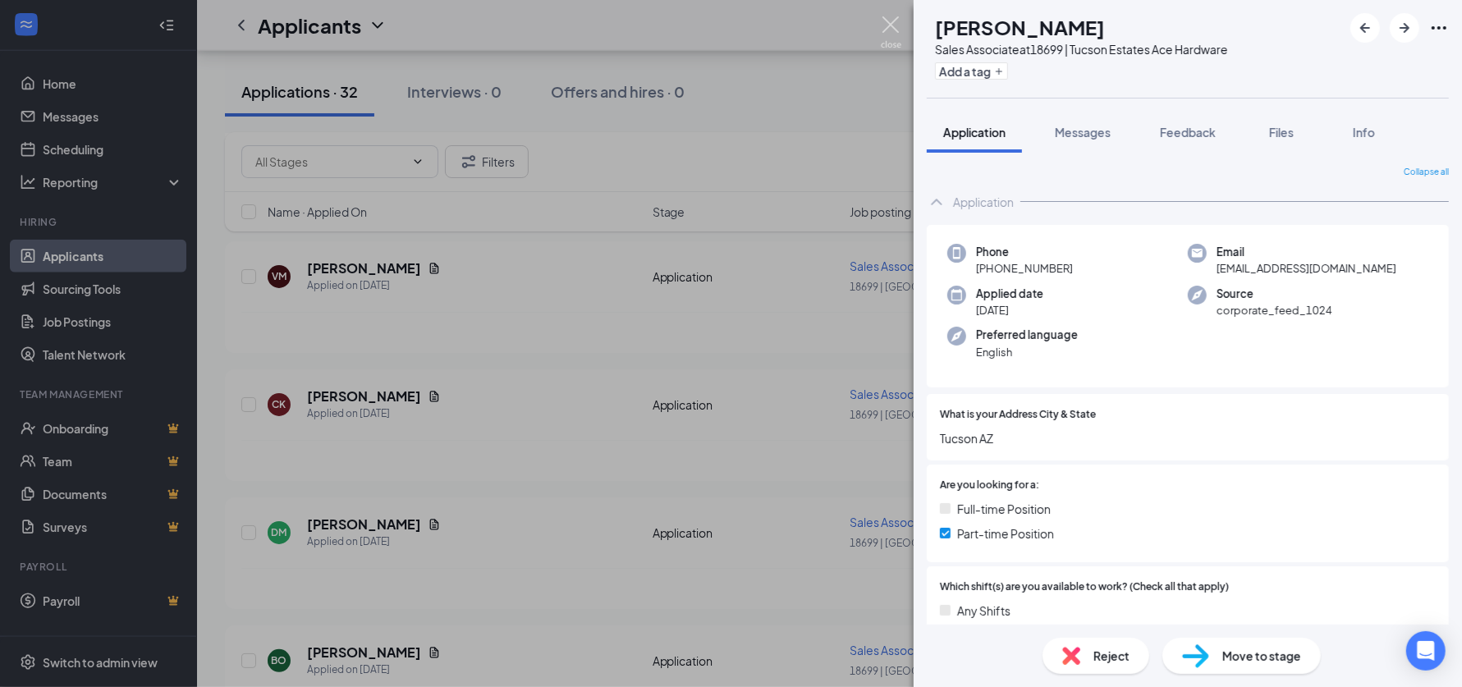
click at [894, 30] on img at bounding box center [891, 32] width 21 height 32
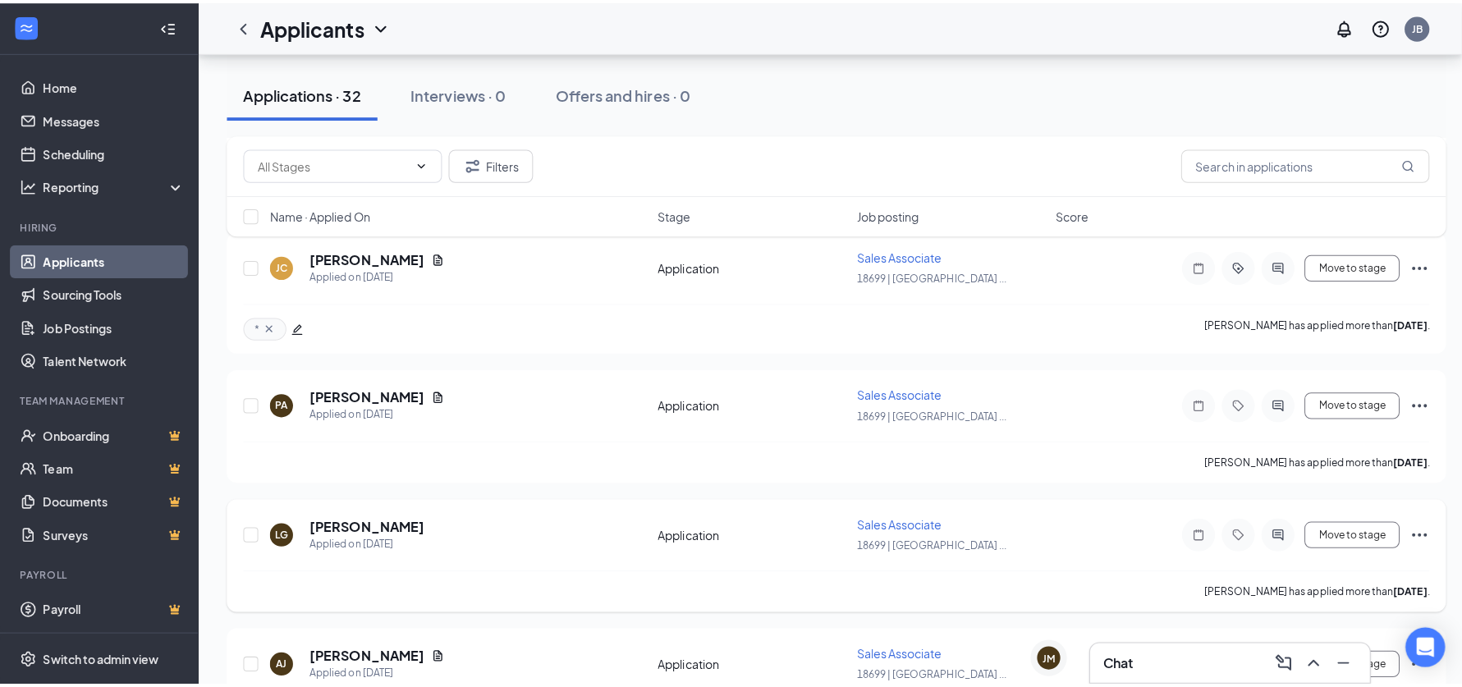
scroll to position [290, 0]
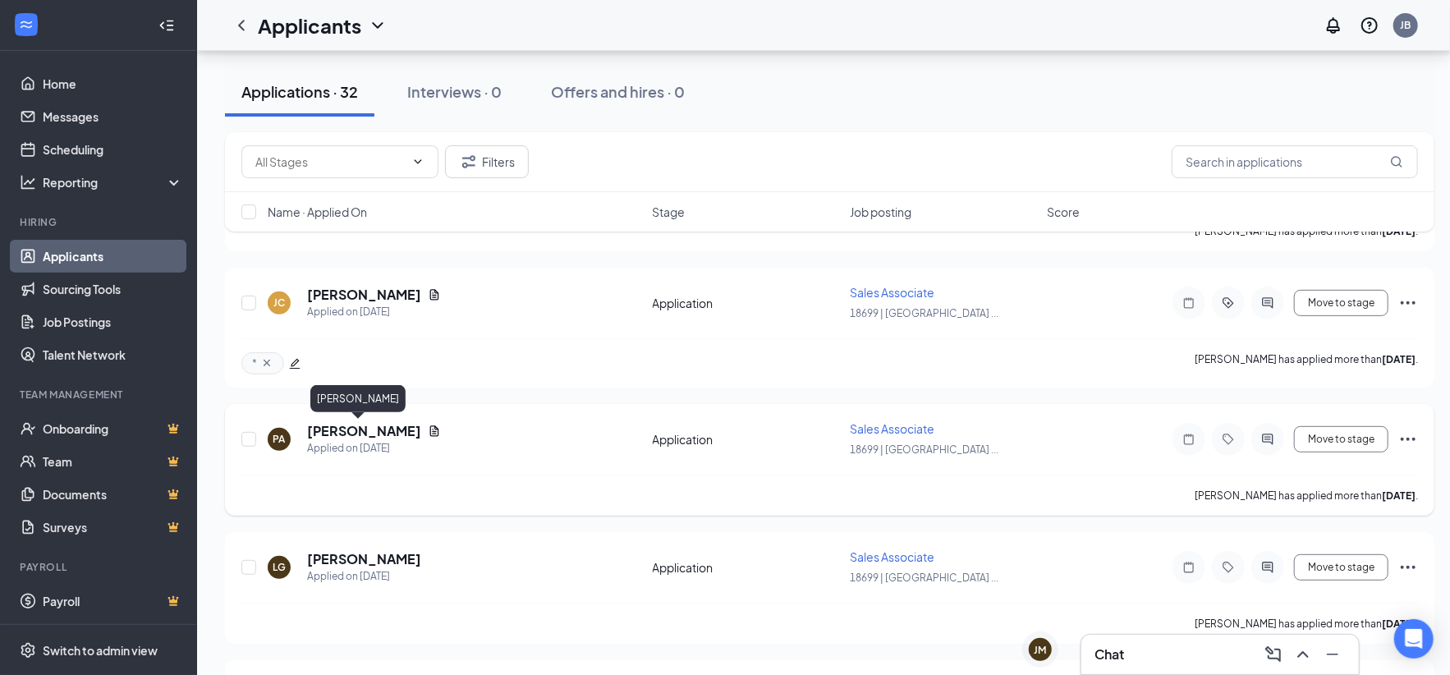
click at [346, 431] on h5 "[PERSON_NAME]" at bounding box center [364, 431] width 114 height 18
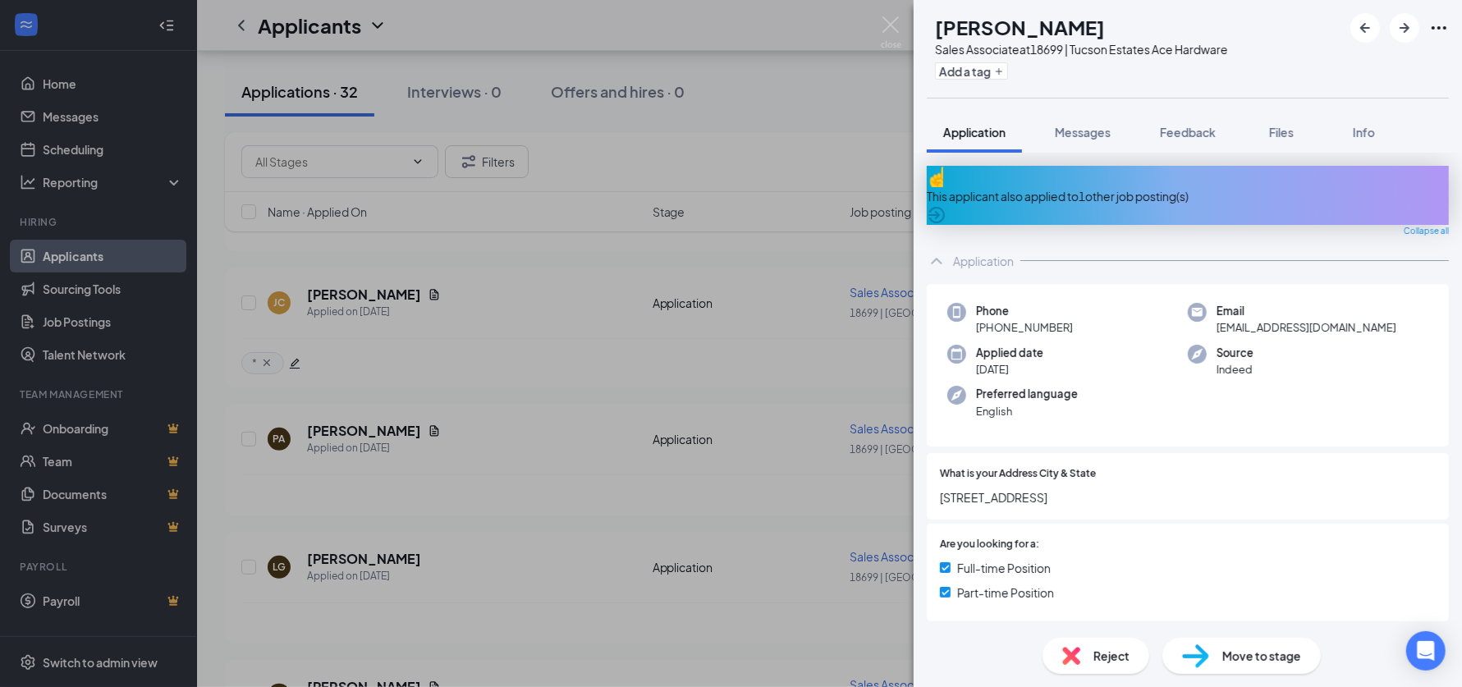
click at [1440, 28] on icon "Ellipses" at bounding box center [1439, 27] width 15 height 3
click at [1288, 64] on link "View full application" at bounding box center [1315, 57] width 106 height 18
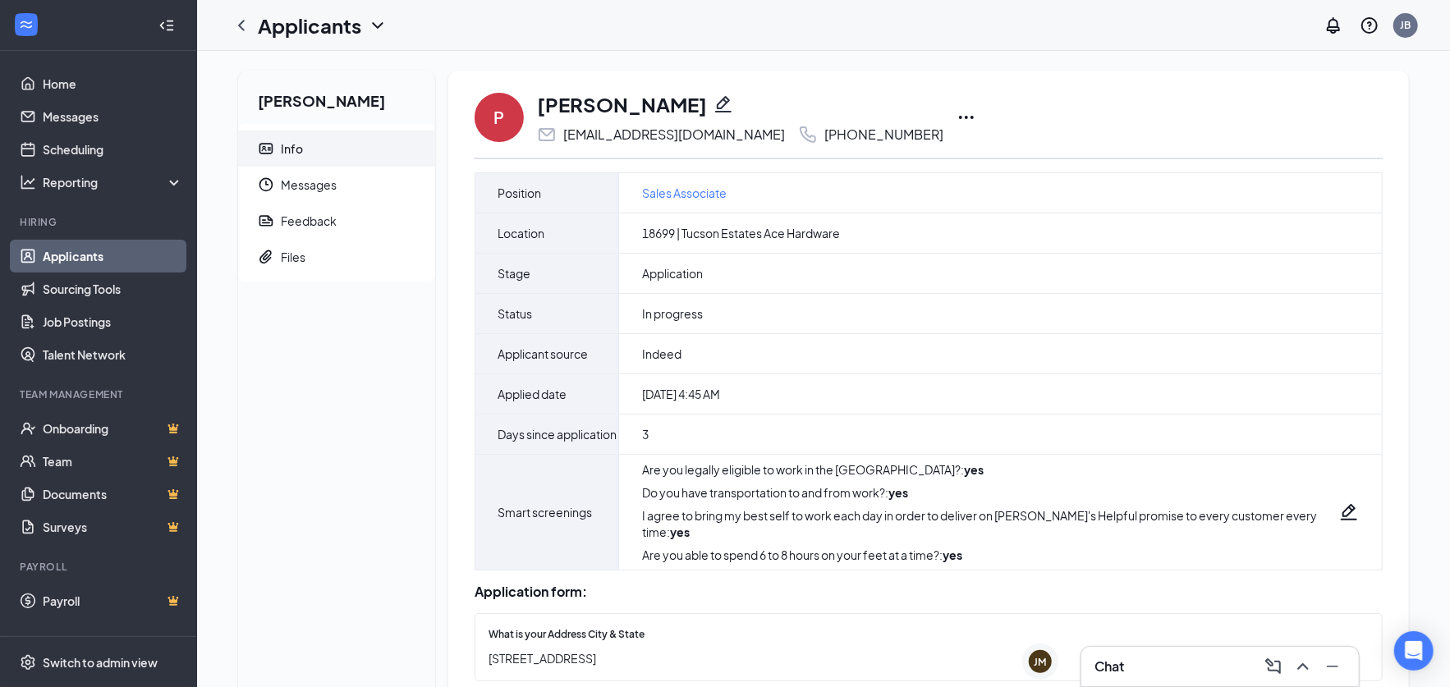
click at [956, 114] on icon "Ellipses" at bounding box center [966, 118] width 20 height 20
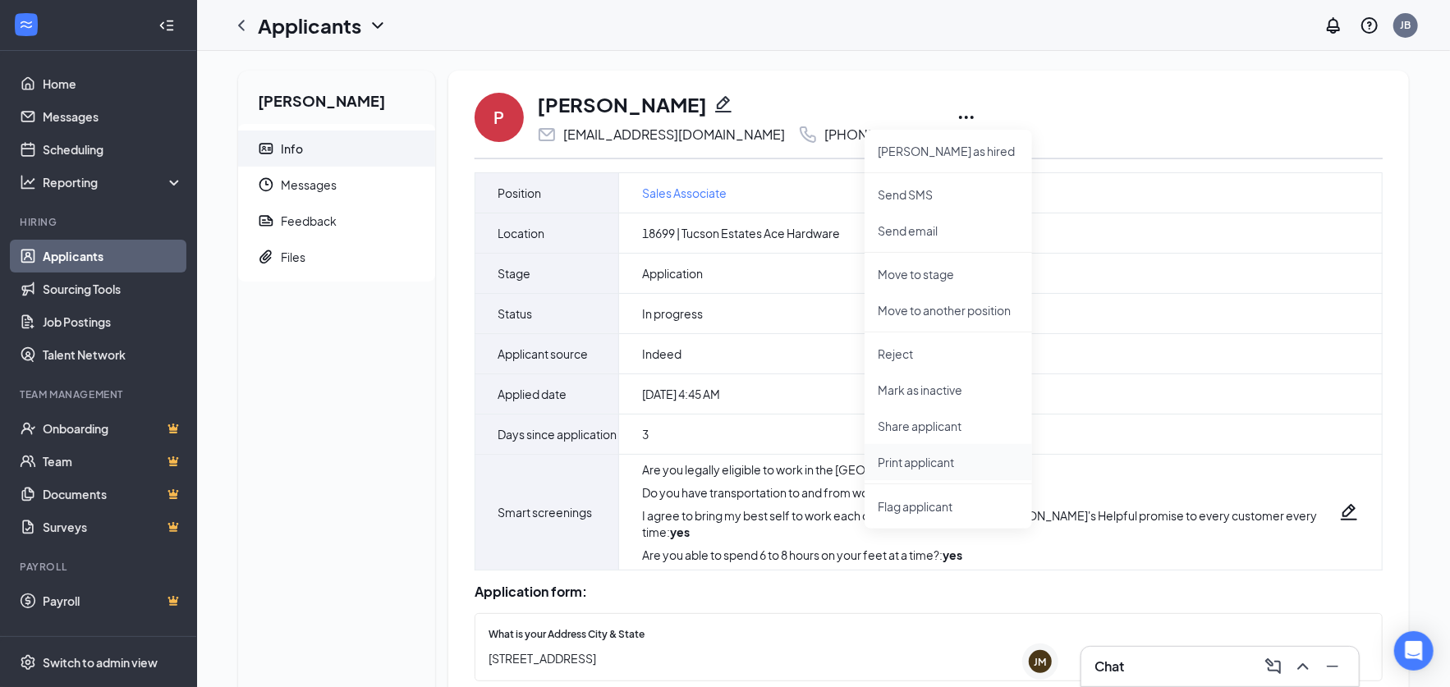
click at [900, 463] on p "Print applicant" at bounding box center [948, 462] width 141 height 16
